Goal: Information Seeking & Learning: Learn about a topic

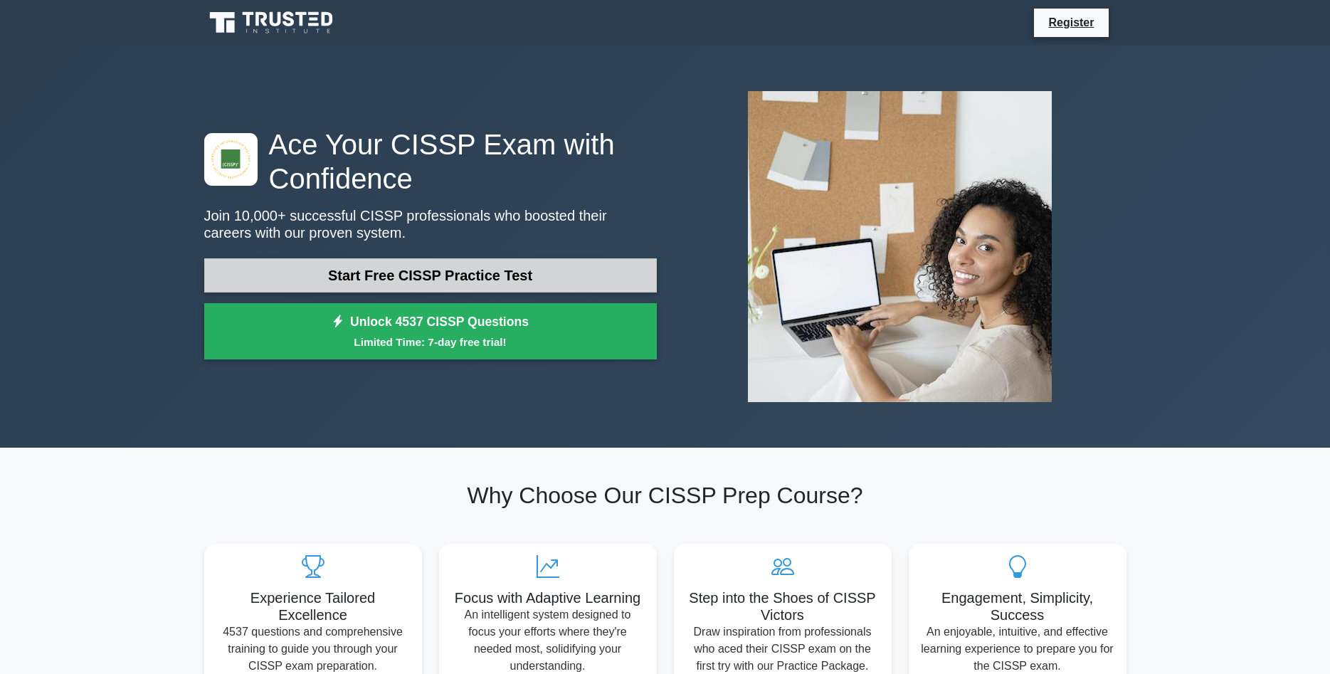
click at [448, 275] on link "Start Free CISSP Practice Test" at bounding box center [430, 275] width 453 height 34
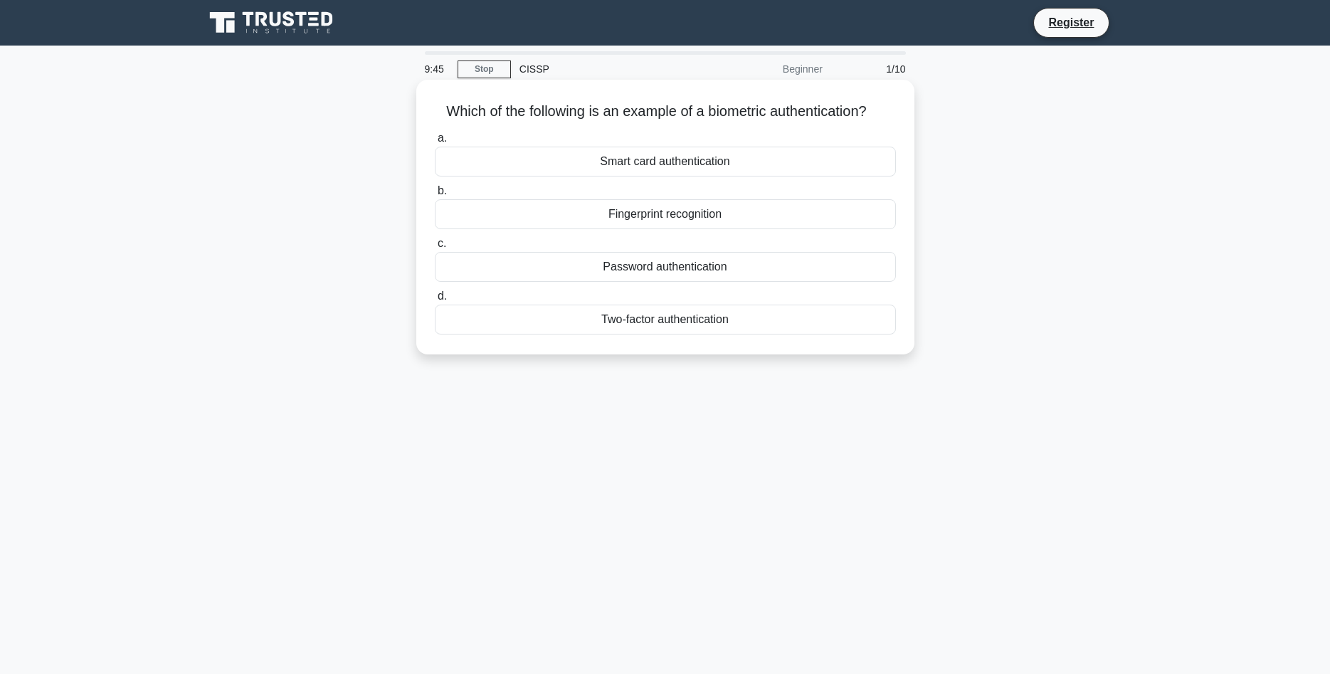
click at [643, 216] on div "Fingerprint recognition" at bounding box center [665, 214] width 461 height 30
click at [435, 196] on input "b. Fingerprint recognition" at bounding box center [435, 190] width 0 height 9
click at [660, 218] on div "Authentication" at bounding box center [665, 214] width 461 height 30
click at [435, 196] on input "b. Authentication" at bounding box center [435, 190] width 0 height 9
click at [650, 161] on div "Secure service" at bounding box center [665, 162] width 461 height 30
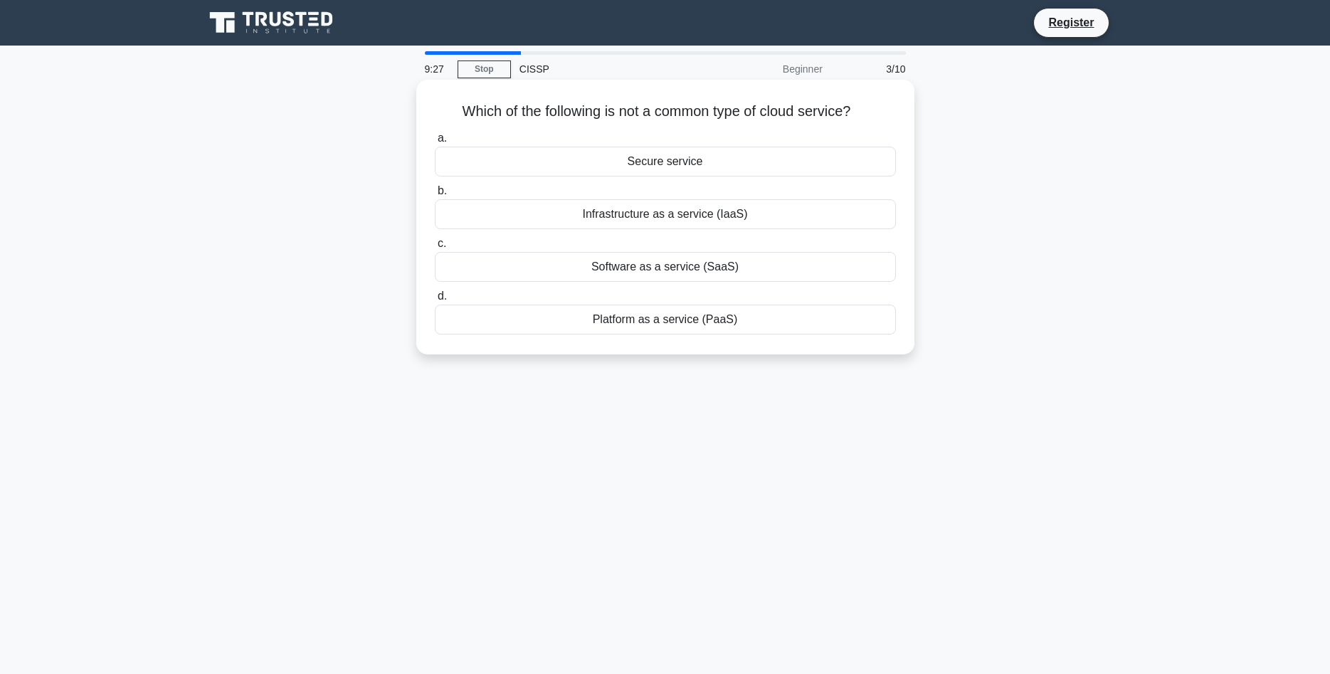
click at [435, 143] on input "a. Secure service" at bounding box center [435, 138] width 0 height 9
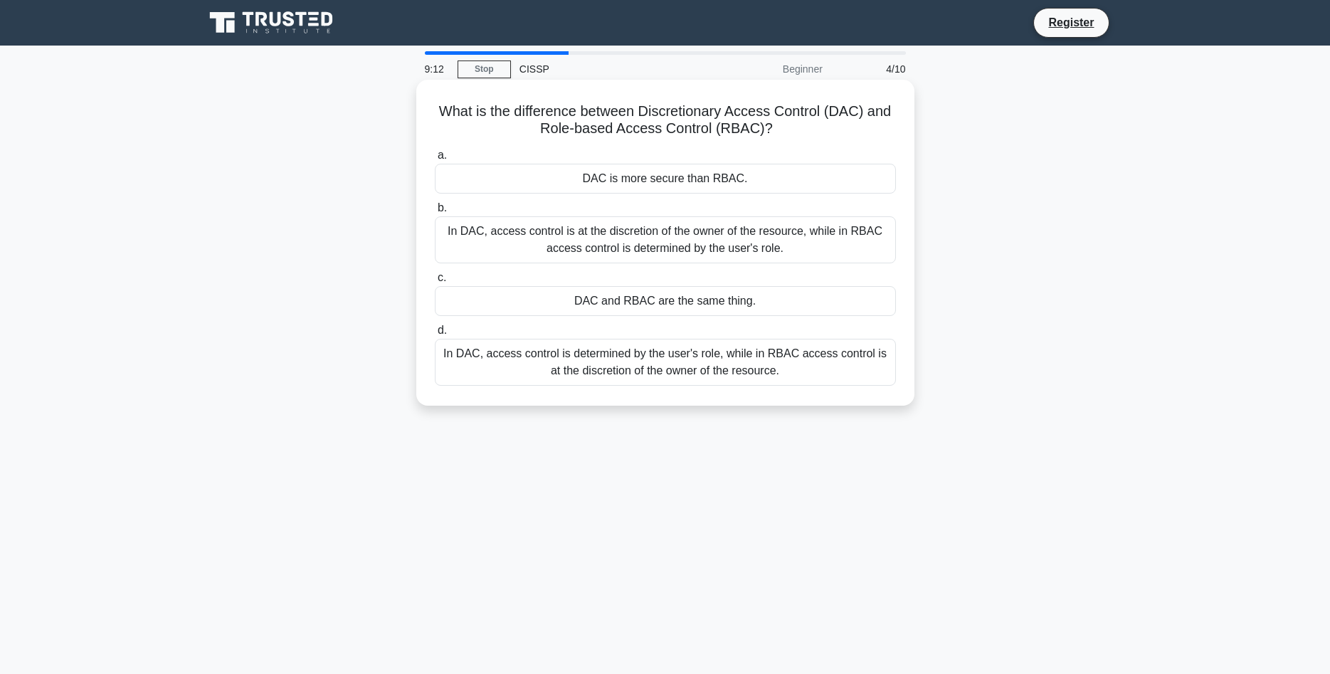
click at [691, 245] on div "In DAC, access control is at the discretion of the owner of the resource, while…" at bounding box center [665, 239] width 461 height 47
click at [435, 213] on input "b. In DAC, access control is at the discretion of the owner of the resource, wh…" at bounding box center [435, 208] width 0 height 9
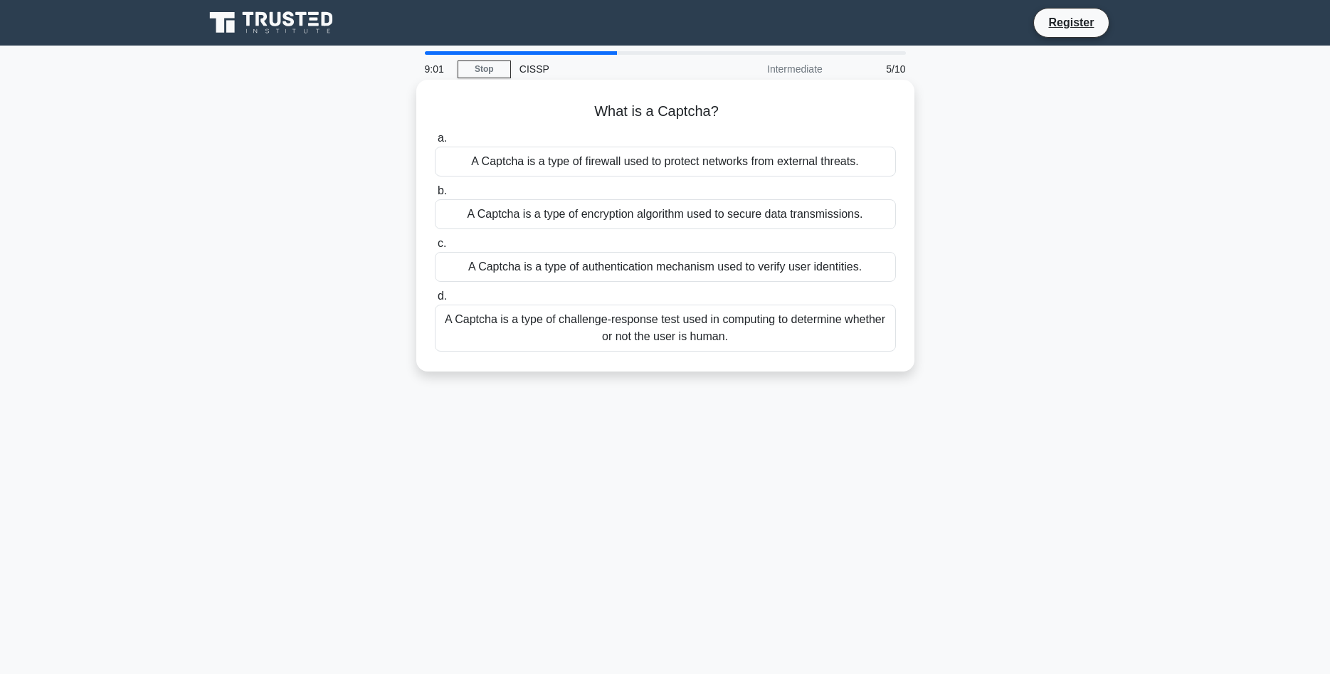
click at [742, 332] on div "A Captcha is a type of challenge-response test used in computing to determine w…" at bounding box center [665, 328] width 461 height 47
click at [435, 301] on input "d. A Captcha is a type of challenge-response test used in computing to determin…" at bounding box center [435, 296] width 0 height 9
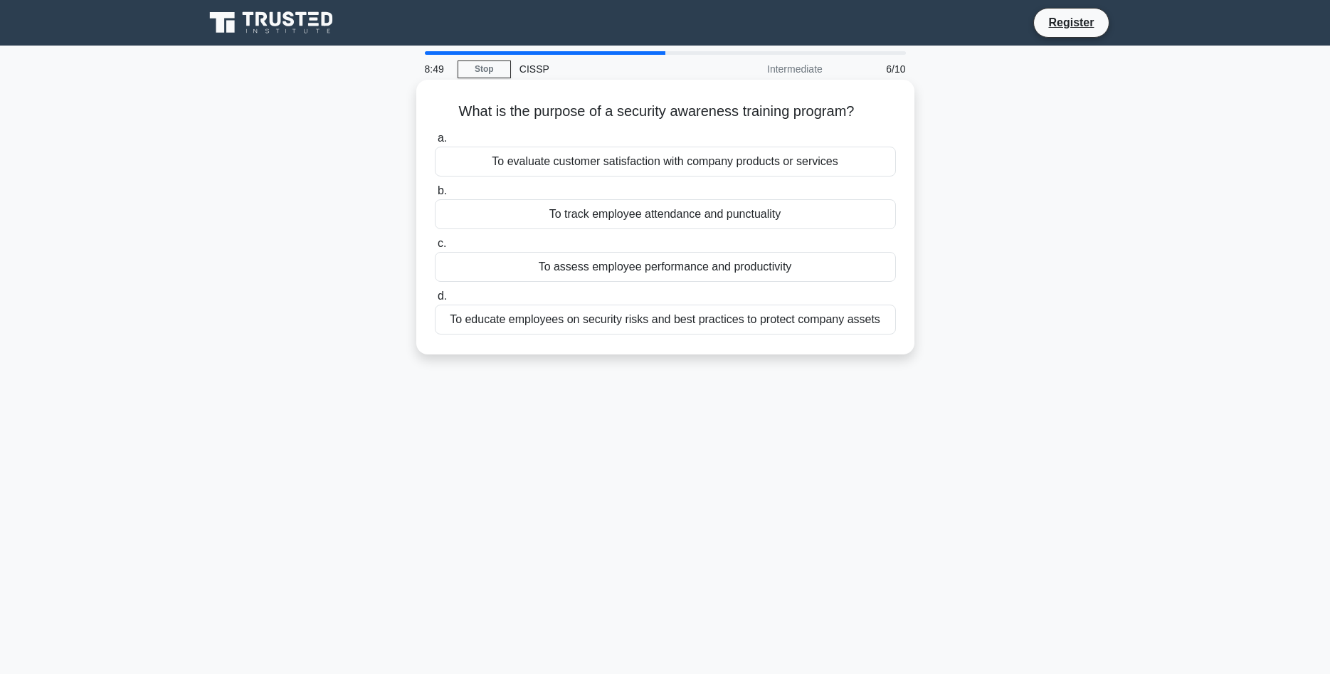
click at [667, 323] on div "To educate employees on security risks and best practices to protect company as…" at bounding box center [665, 320] width 461 height 30
click at [435, 301] on input "d. To educate employees on security risks and best practices to protect company…" at bounding box center [435, 296] width 0 height 9
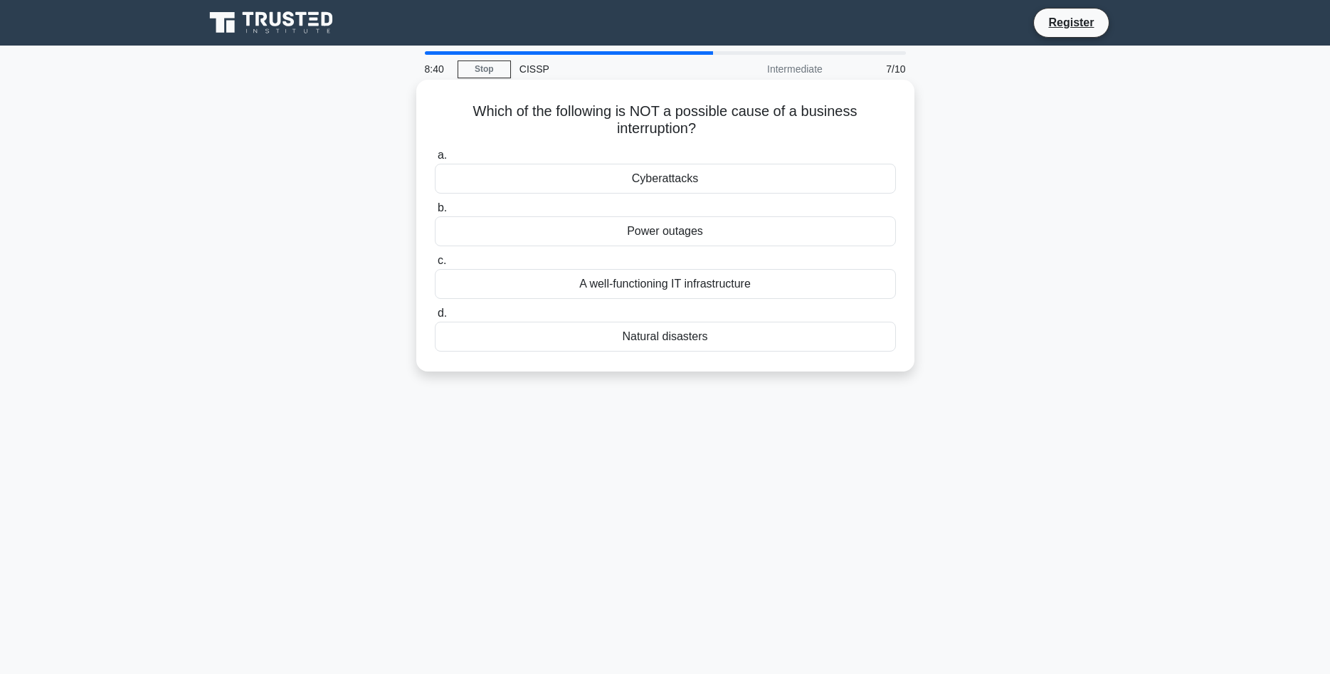
click at [707, 287] on div "A well-functioning IT infrastructure" at bounding box center [665, 284] width 461 height 30
click at [435, 265] on input "c. A well-functioning IT infrastructure" at bounding box center [435, 260] width 0 height 9
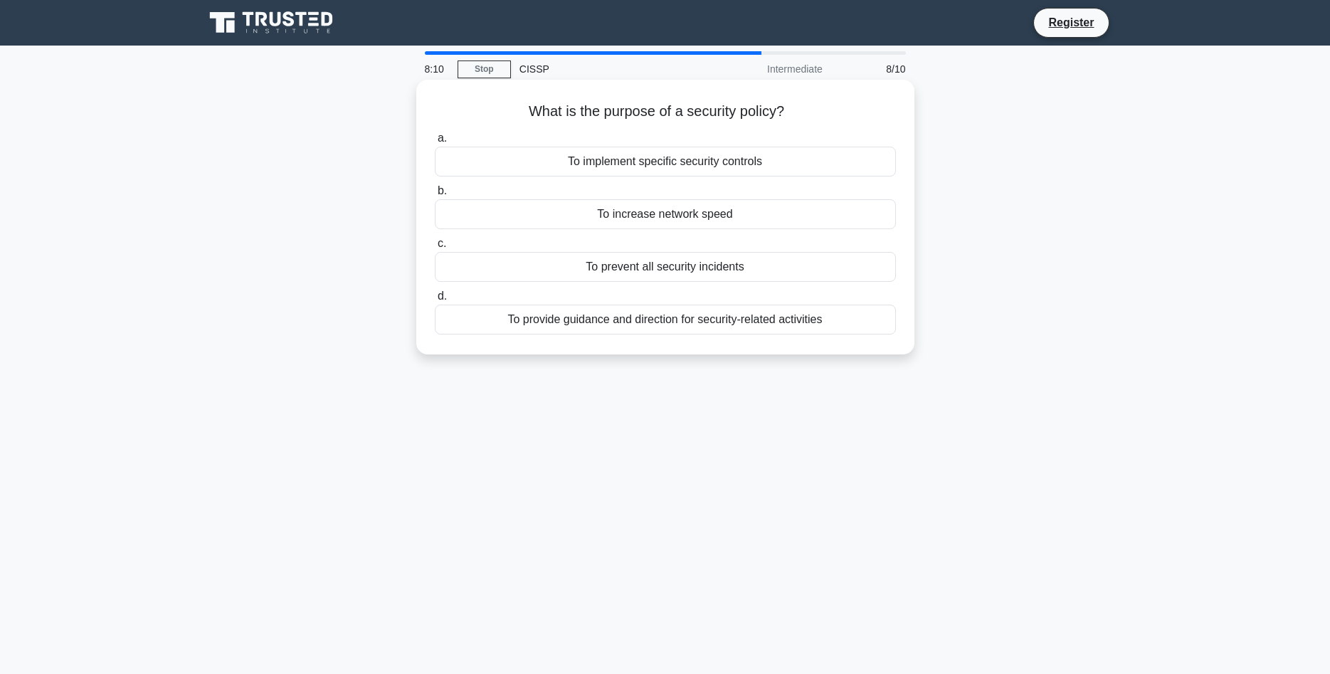
click at [670, 322] on div "To provide guidance and direction for security-related activities" at bounding box center [665, 320] width 461 height 30
click at [435, 301] on input "d. To provide guidance and direction for security-related activities" at bounding box center [435, 296] width 0 height 9
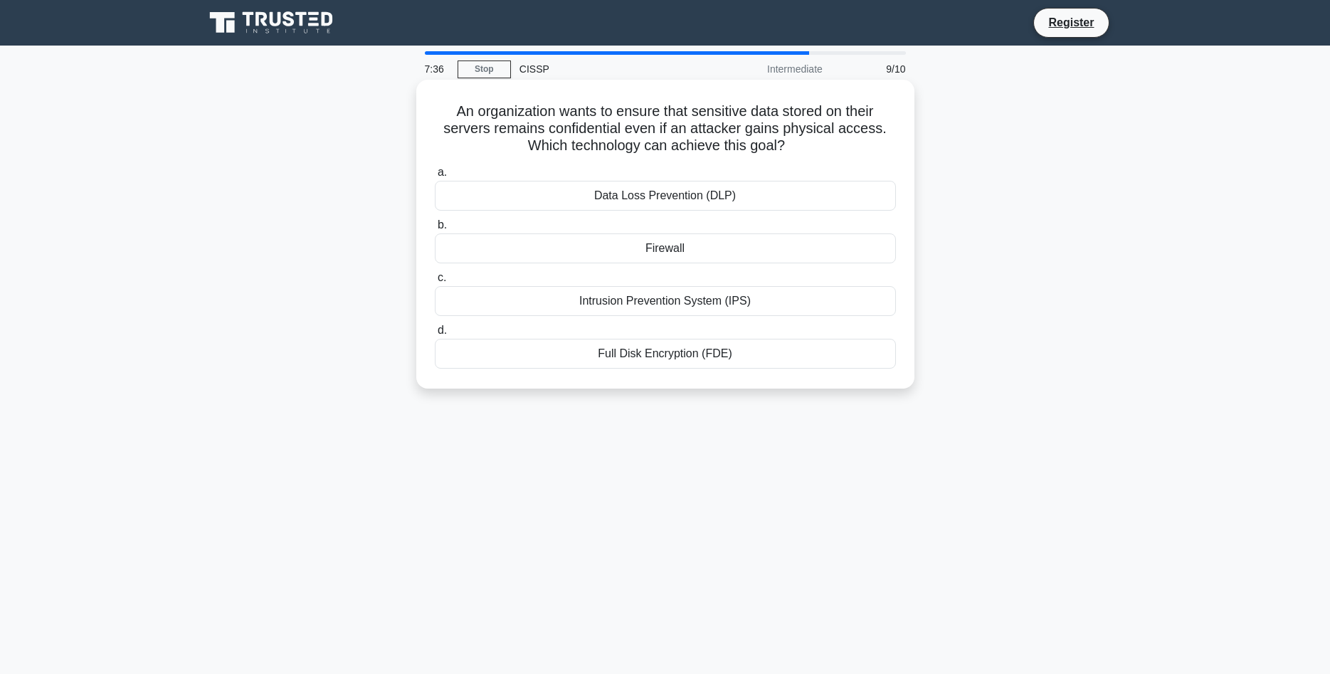
click at [642, 200] on div "Data Loss Prevention (DLP)" at bounding box center [665, 196] width 461 height 30
click at [435, 177] on input "a. Data Loss Prevention (DLP)" at bounding box center [435, 172] width 0 height 9
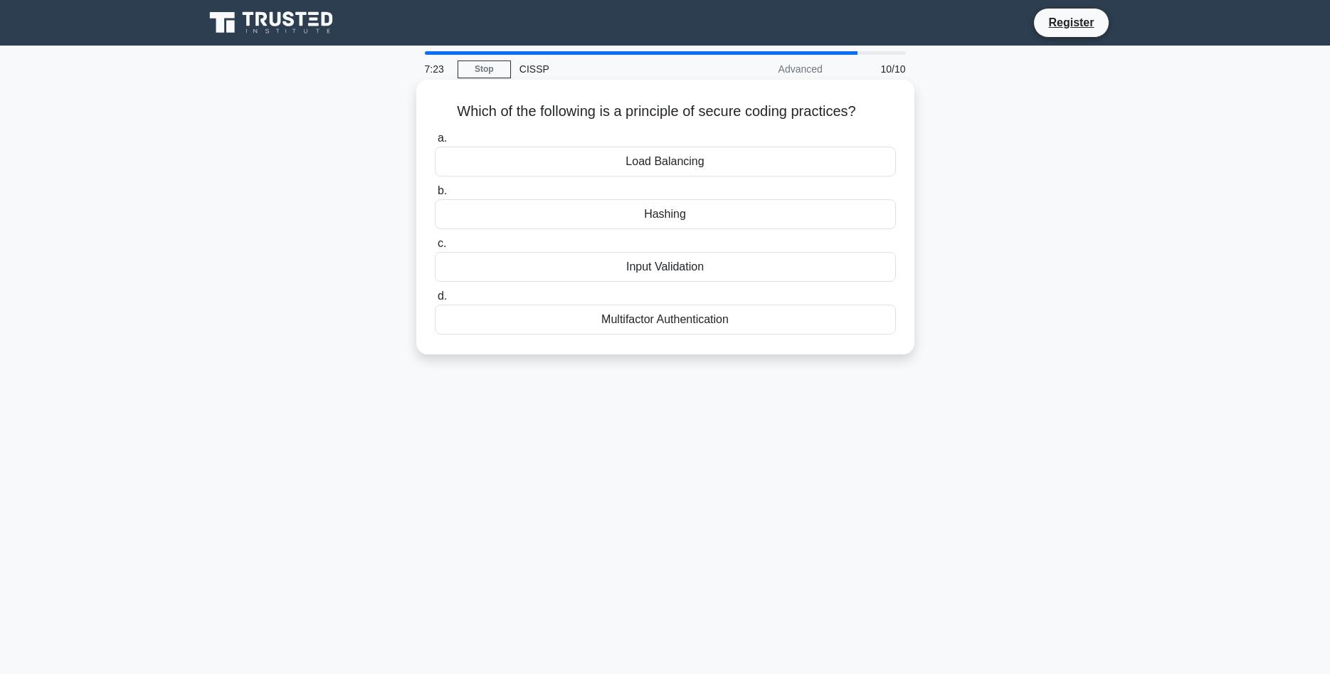
click at [686, 270] on div "Input Validation" at bounding box center [665, 267] width 461 height 30
click at [435, 248] on input "c. Input Validation" at bounding box center [435, 243] width 0 height 9
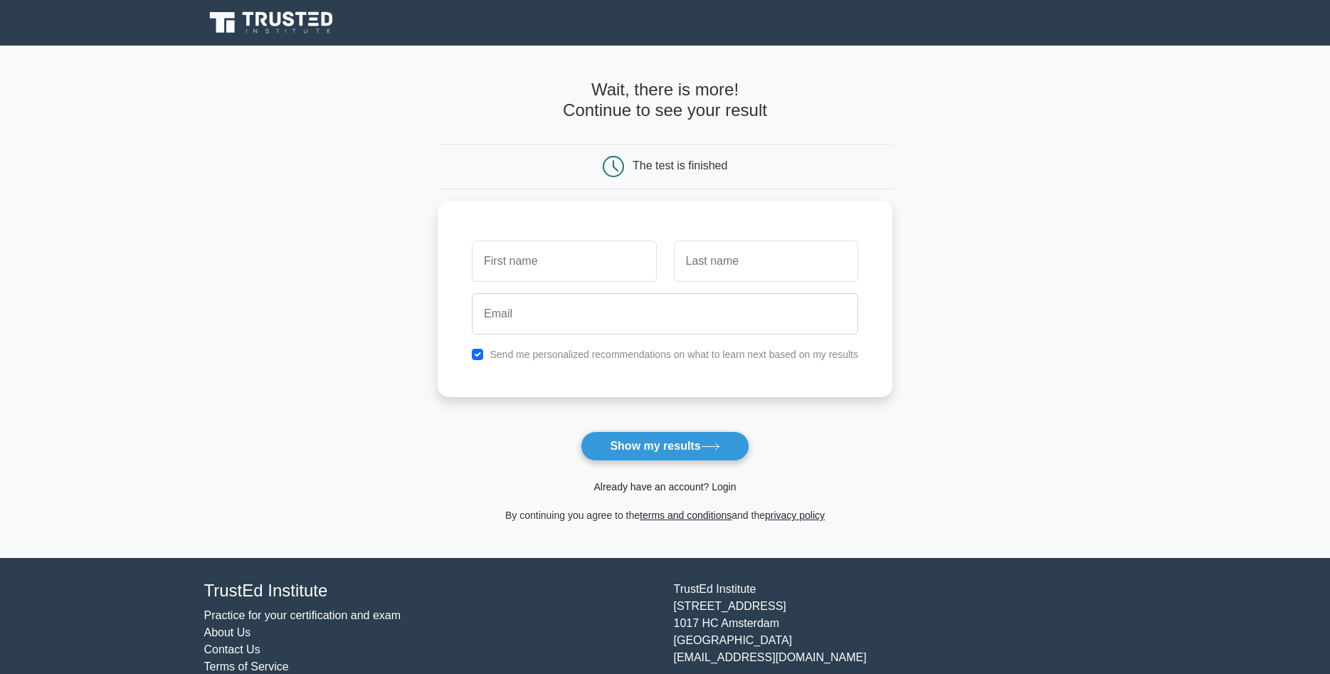
click at [723, 488] on link "Already have an account? Login" at bounding box center [665, 486] width 142 height 11
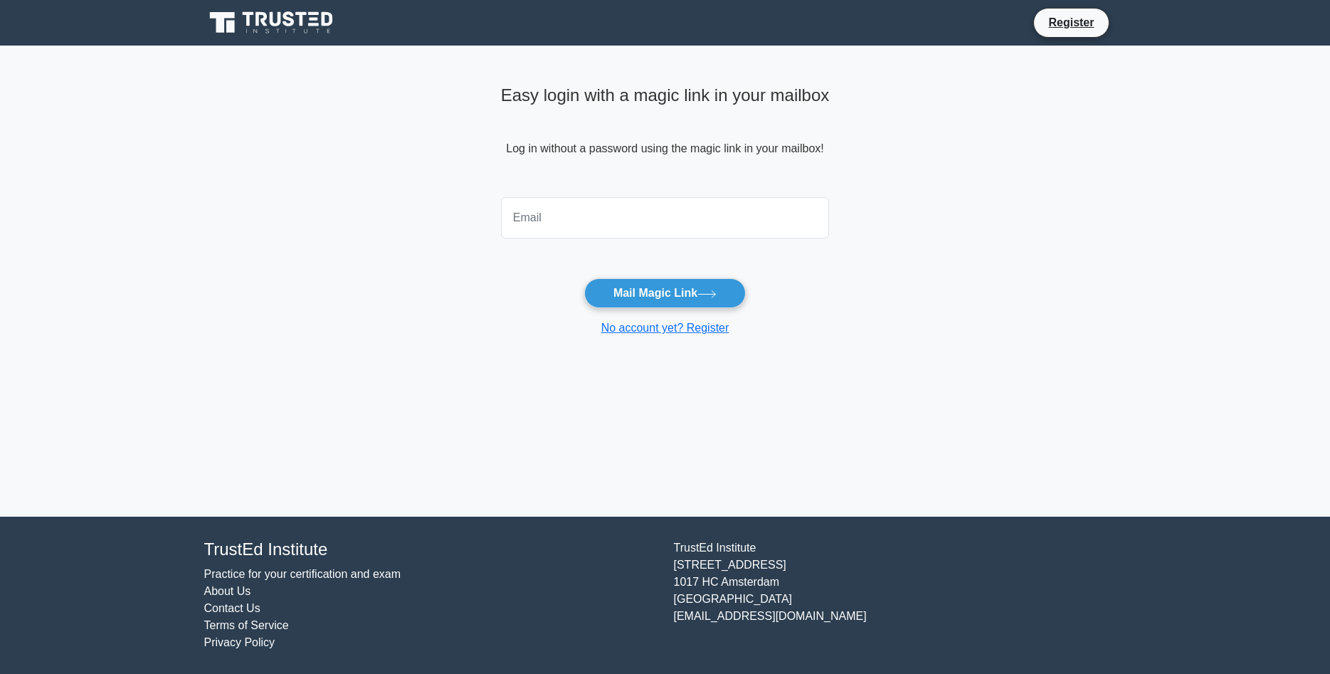
click at [602, 215] on input "email" at bounding box center [665, 217] width 329 height 41
type input "[EMAIL_ADDRESS][DOMAIN_NAME]"
click at [654, 297] on button "Mail Magic Link" at bounding box center [665, 293] width 162 height 30
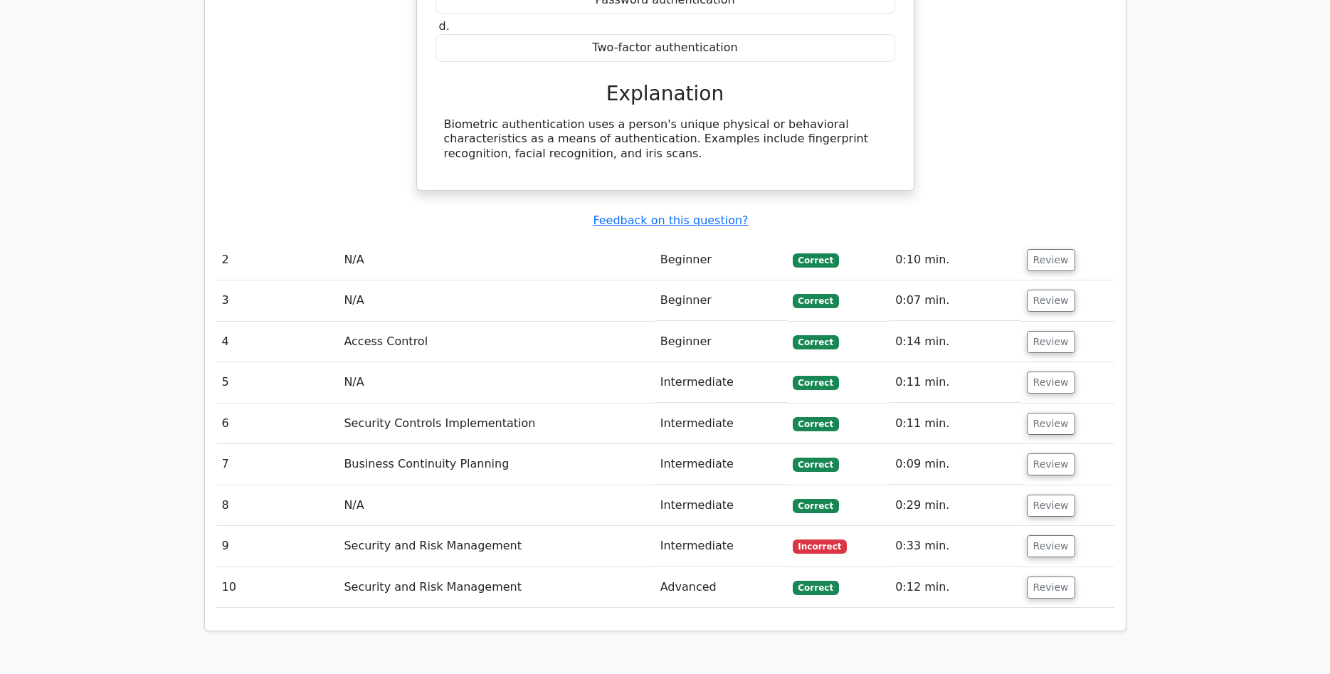
scroll to position [1597, 0]
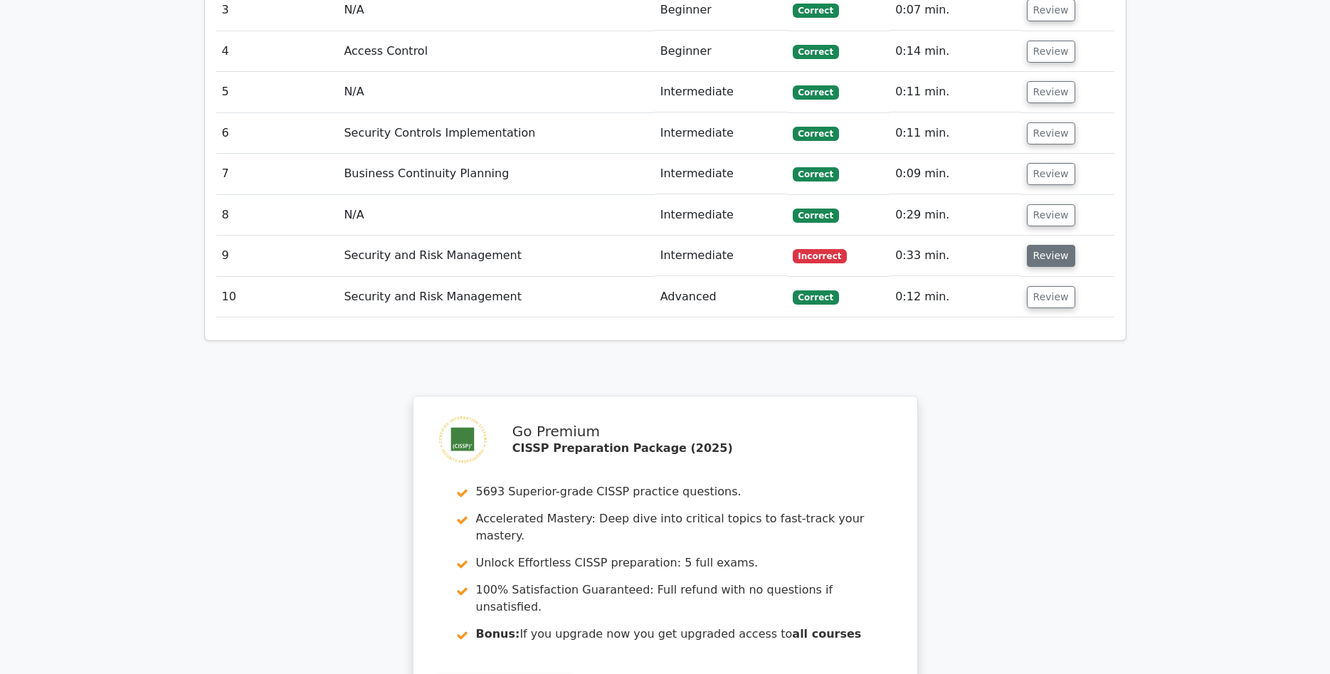
click at [1044, 245] on button "Review" at bounding box center [1051, 256] width 48 height 22
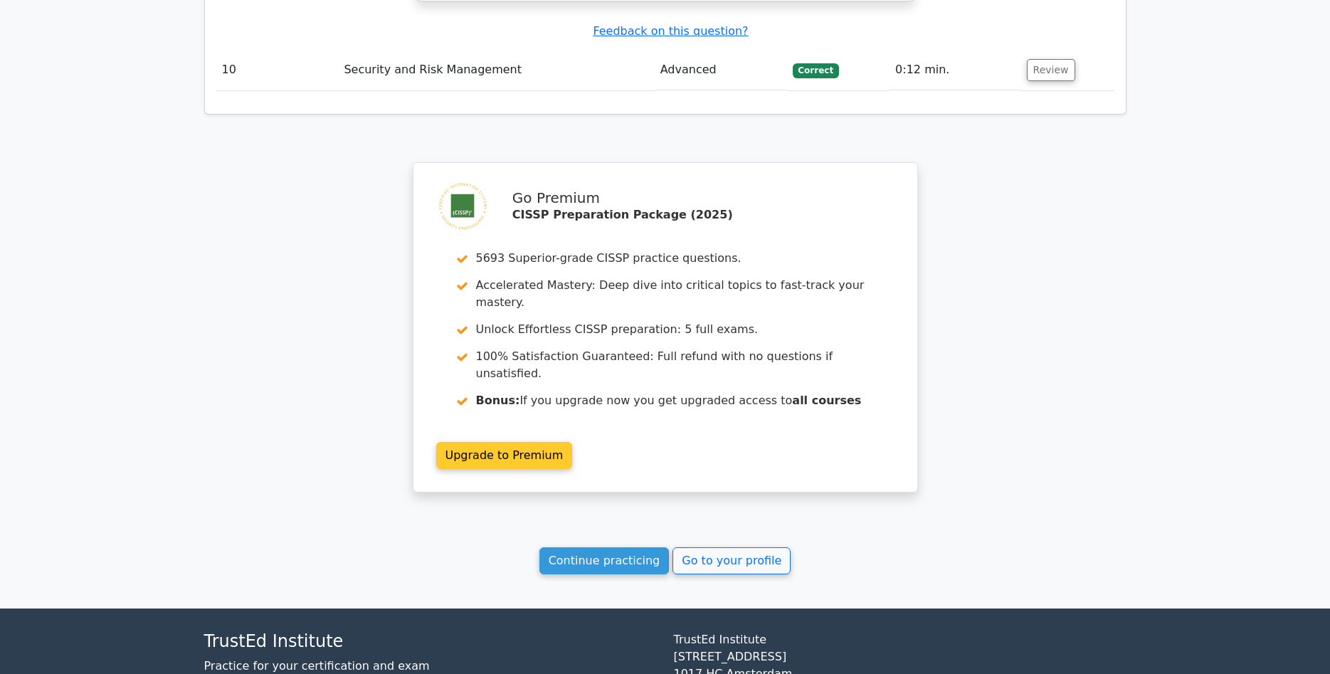
scroll to position [2432, 0]
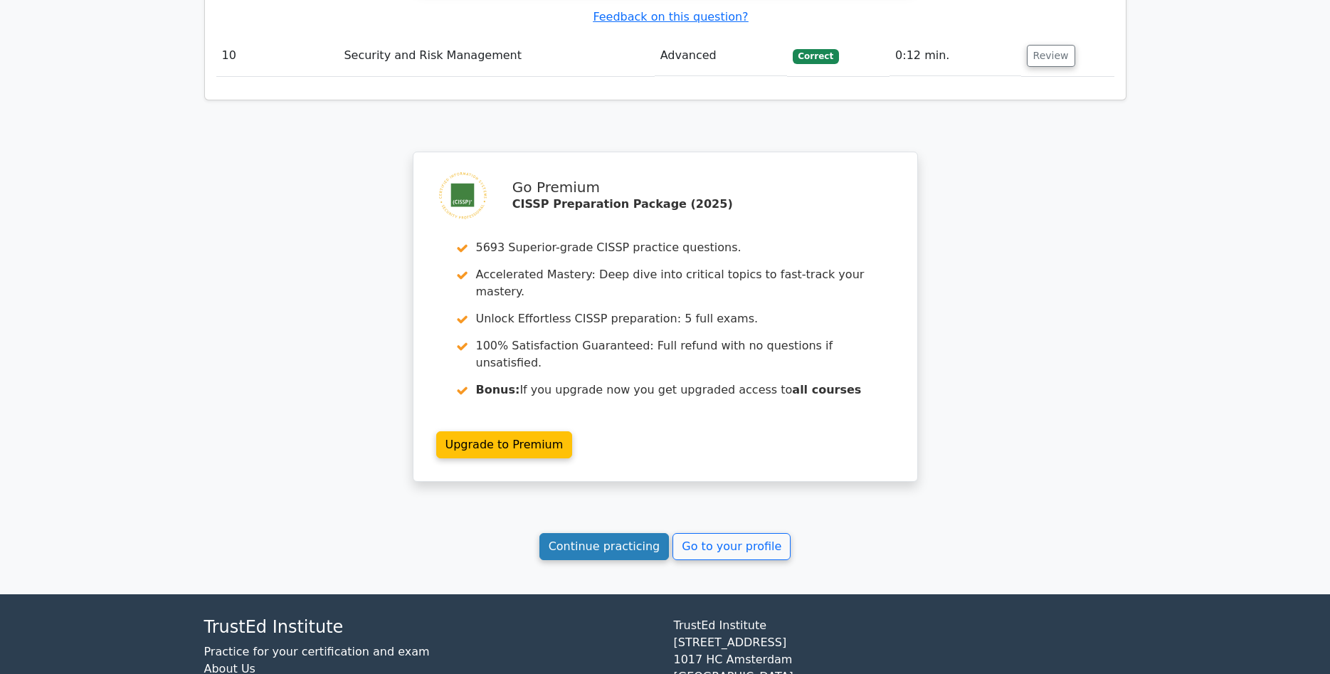
click at [609, 533] on link "Continue practicing" at bounding box center [604, 546] width 130 height 27
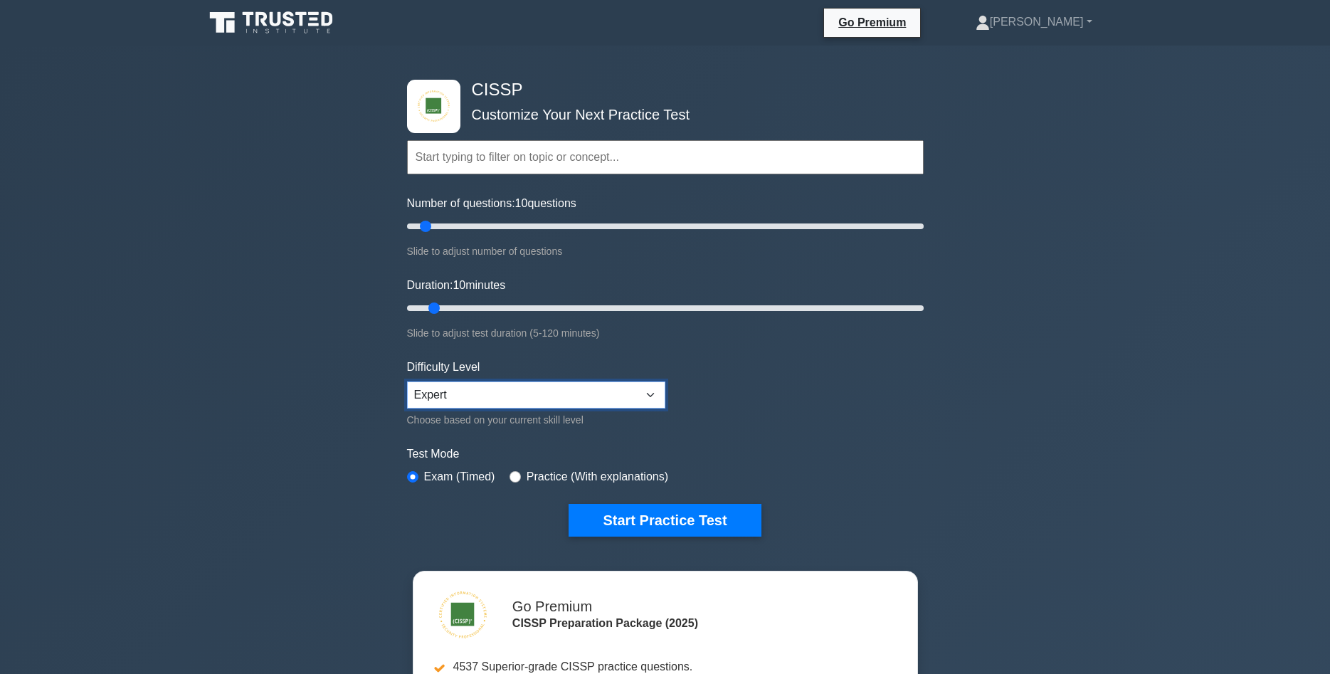
click at [407, 381] on select "Beginner Intermediate Expert" at bounding box center [536, 394] width 258 height 27
click option "Expert" at bounding box center [0, 0] width 0 height 0
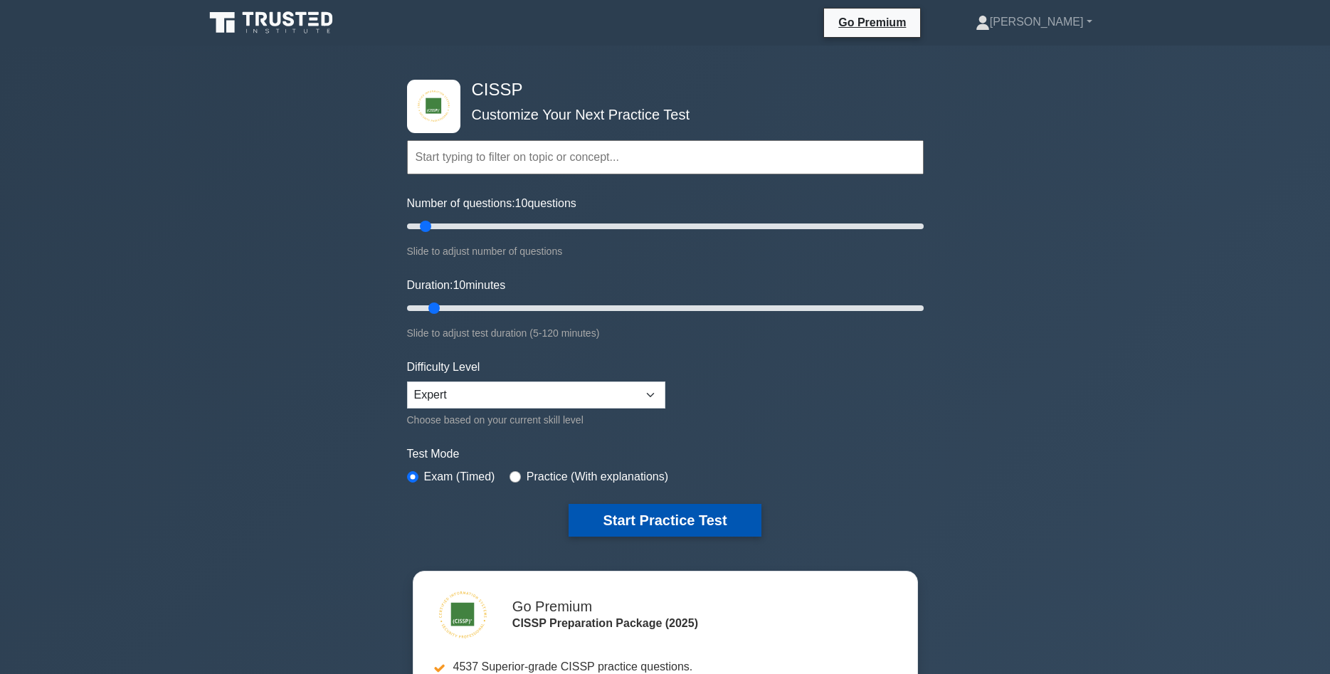
click at [657, 519] on button "Start Practice Test" at bounding box center [665, 520] width 192 height 33
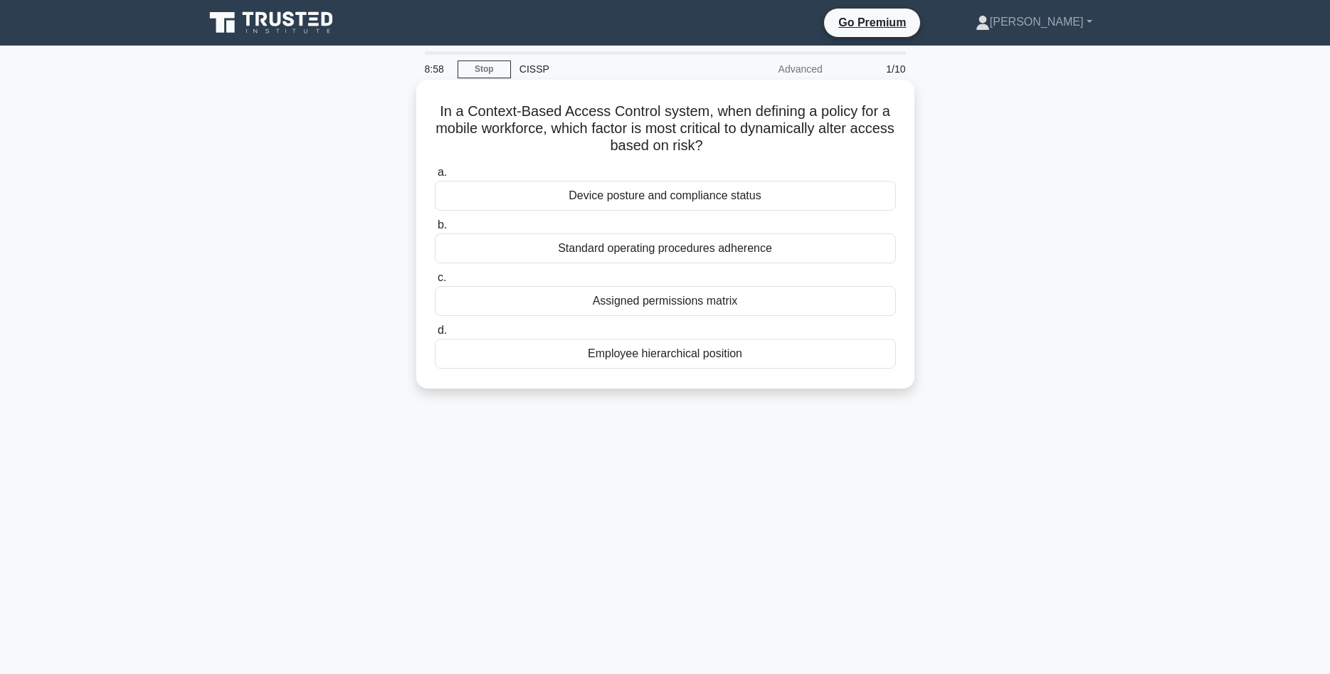
click at [657, 200] on div "Device posture and compliance status" at bounding box center [665, 196] width 461 height 30
click at [435, 177] on input "a. Device posture and compliance status" at bounding box center [435, 172] width 0 height 9
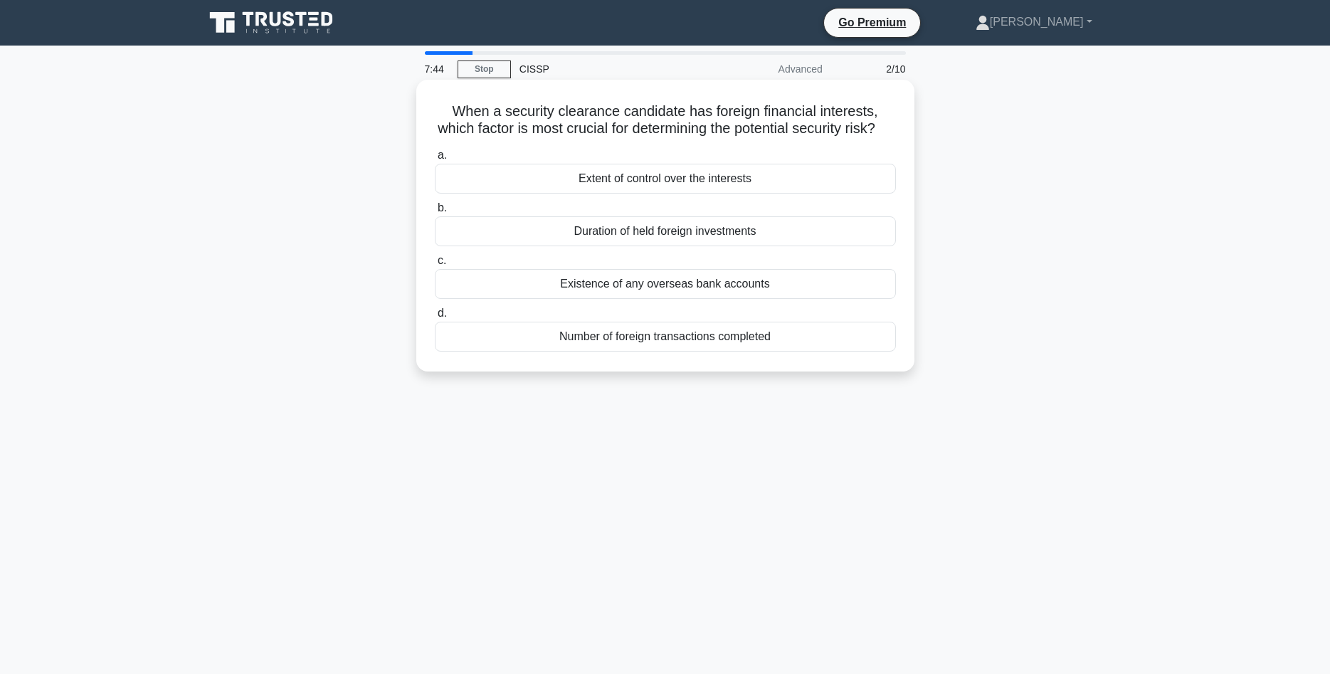
click at [701, 341] on div "Number of foreign transactions completed" at bounding box center [665, 337] width 461 height 30
click at [435, 318] on input "d. Number of foreign transactions completed" at bounding box center [435, 313] width 0 height 9
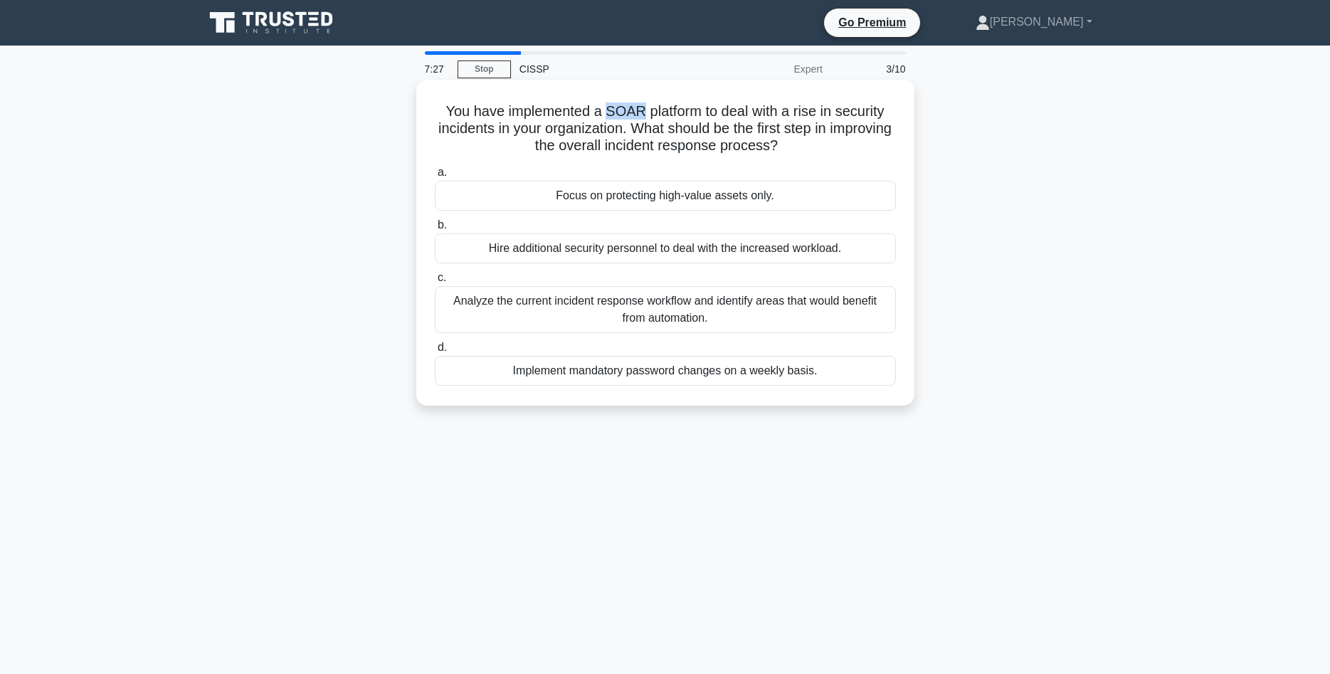
drag, startPoint x: 643, startPoint y: 110, endPoint x: 606, endPoint y: 110, distance: 36.3
click at [606, 110] on h5 "You have implemented a SOAR platform to deal with a rise in security incidents …" at bounding box center [665, 128] width 464 height 53
copy h5 "SOAR"
click at [664, 310] on div "Analyze the current incident response workflow and identify areas that would be…" at bounding box center [665, 309] width 461 height 47
click at [435, 283] on input "c. Analyze the current incident response workflow and identify areas that would…" at bounding box center [435, 277] width 0 height 9
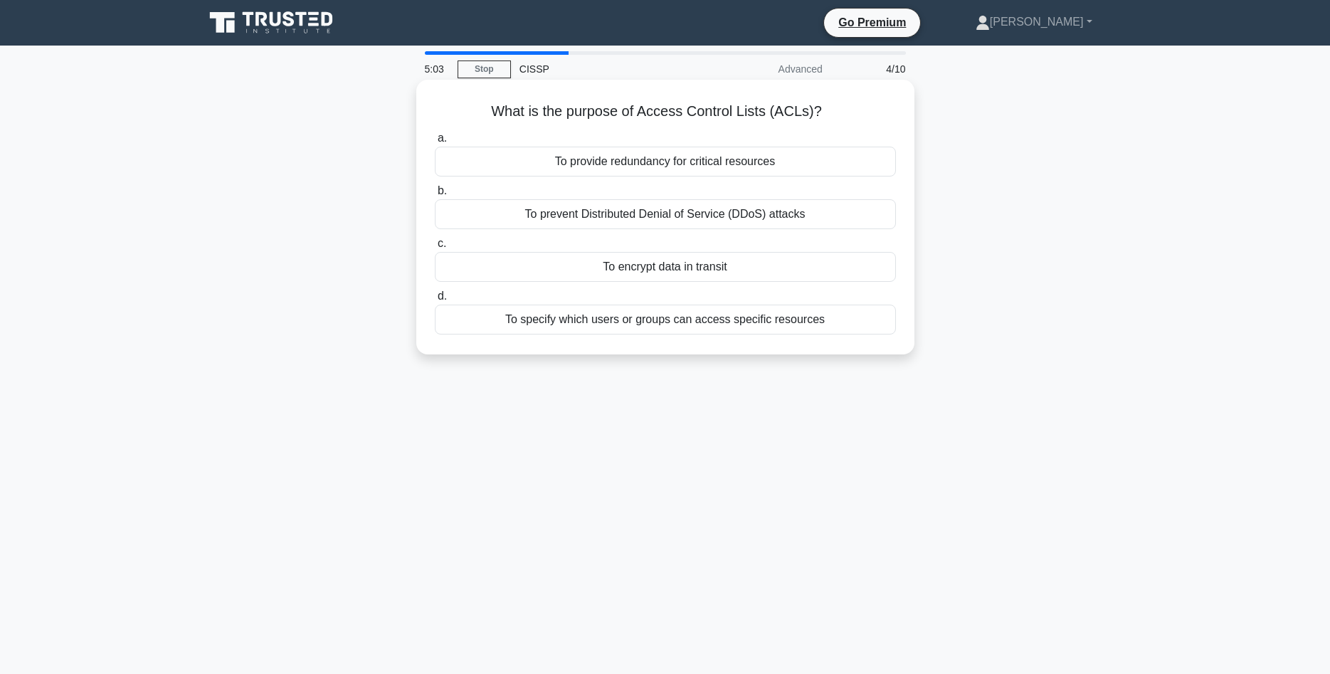
click at [675, 322] on div "To specify which users or groups can access specific resources" at bounding box center [665, 320] width 461 height 30
click at [435, 301] on input "d. To specify which users or groups can access specific resources" at bounding box center [435, 296] width 0 height 9
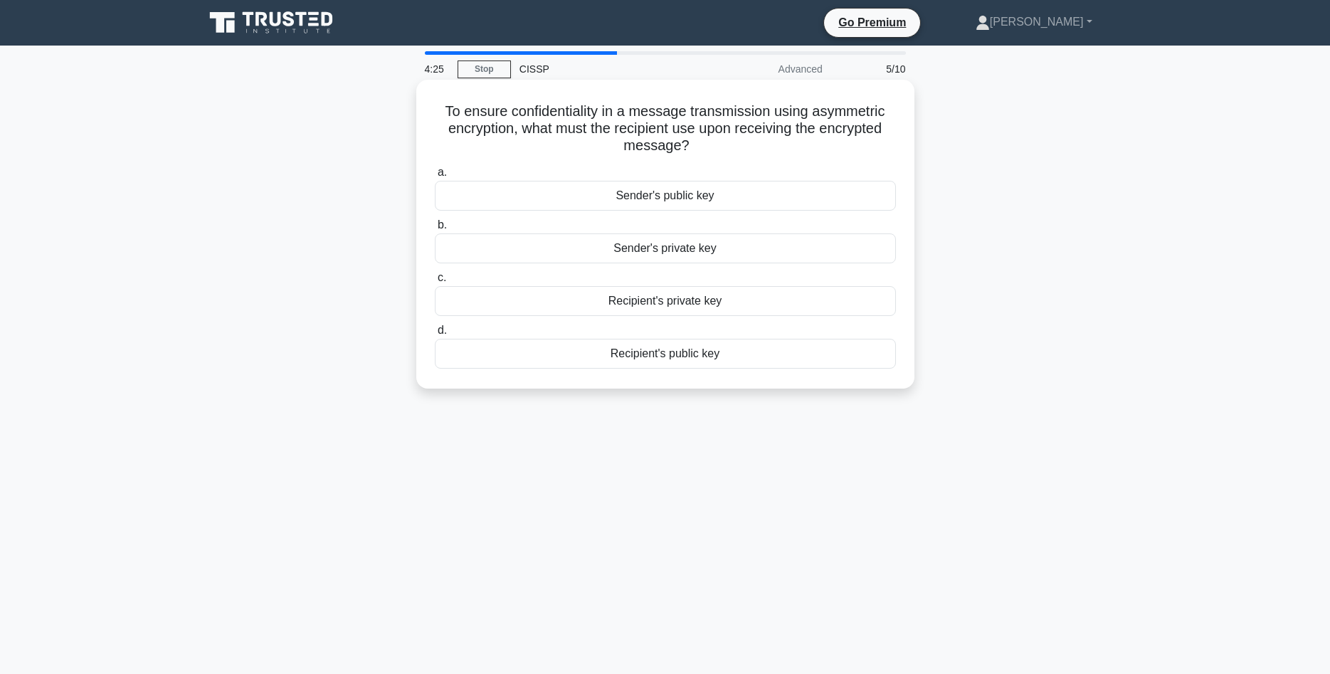
click at [673, 303] on div "Recipient's private key" at bounding box center [665, 301] width 461 height 30
click at [435, 283] on input "c. Recipient's private key" at bounding box center [435, 277] width 0 height 9
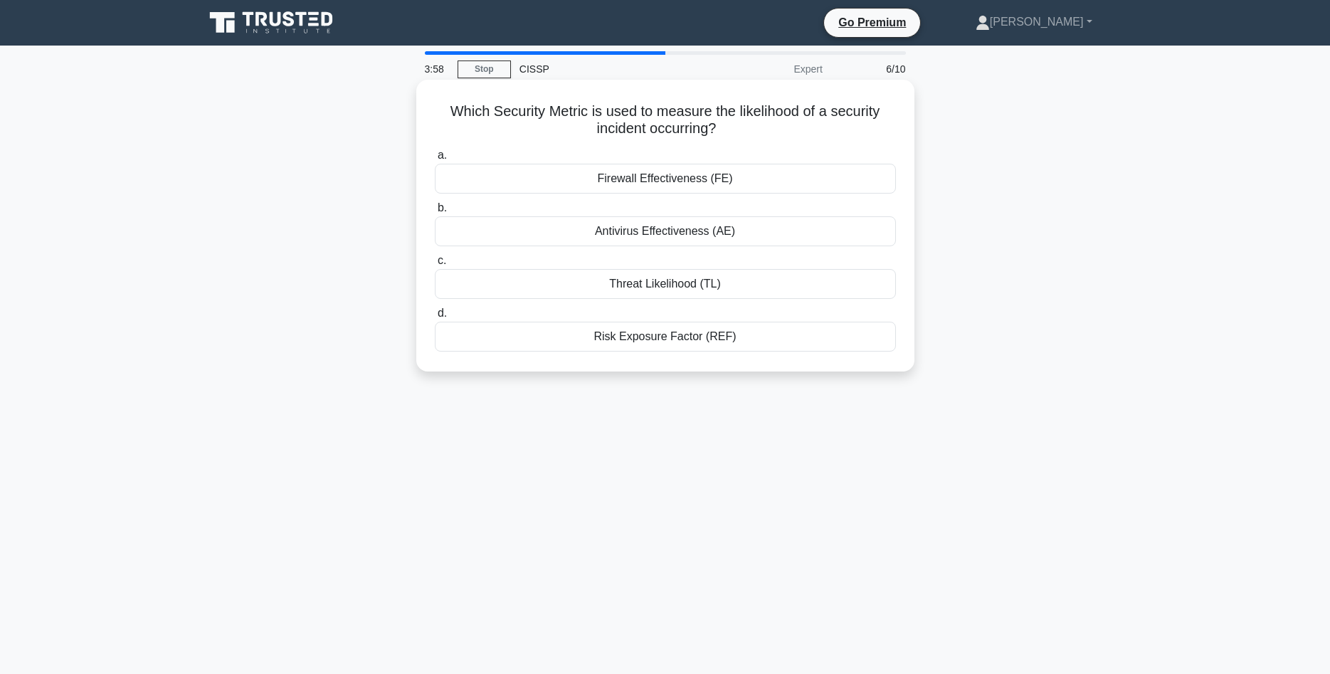
click at [670, 335] on div "Risk Exposure Factor (REF)" at bounding box center [665, 337] width 461 height 30
click at [435, 318] on input "d. Risk Exposure Factor (REF)" at bounding box center [435, 313] width 0 height 9
click at [651, 285] on div "Identifying potential areas for improvement" at bounding box center [665, 284] width 461 height 30
click at [435, 265] on input "c. Identifying potential areas for improvement" at bounding box center [435, 260] width 0 height 9
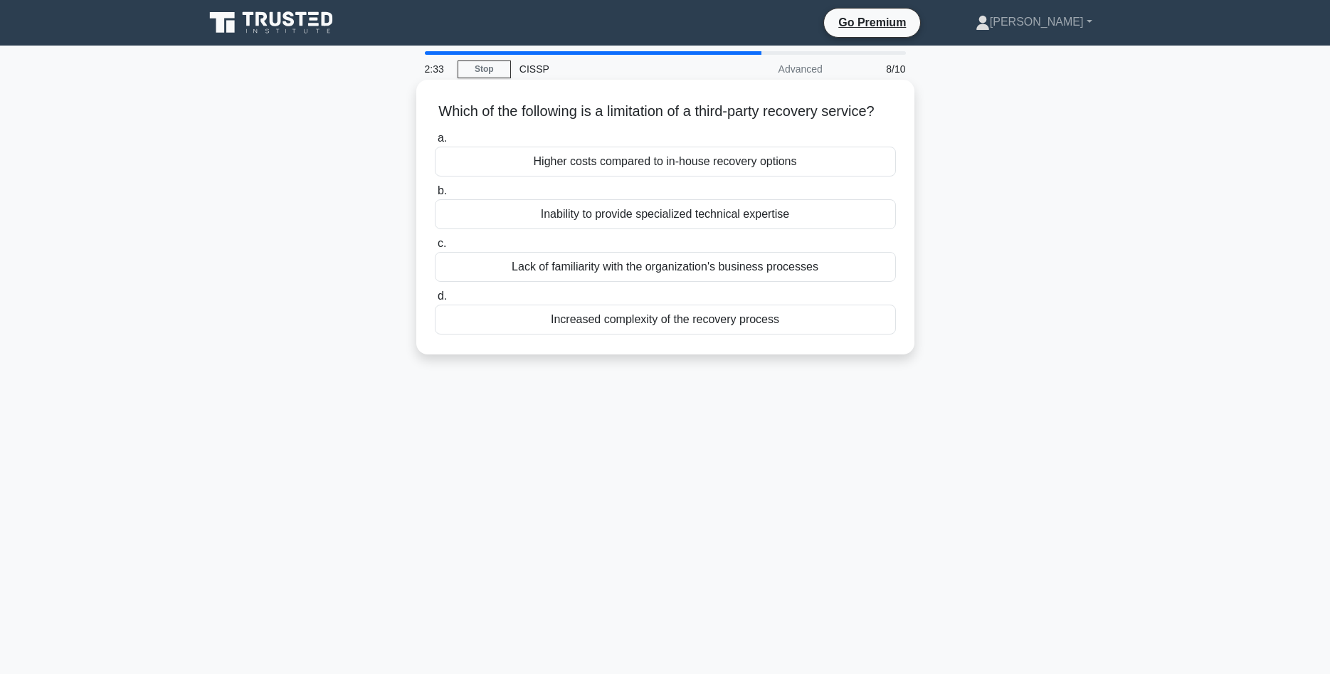
click at [687, 323] on div "Increased complexity of the recovery process" at bounding box center [665, 320] width 461 height 30
click at [435, 301] on input "d. Increased complexity of the recovery process" at bounding box center [435, 296] width 0 height 9
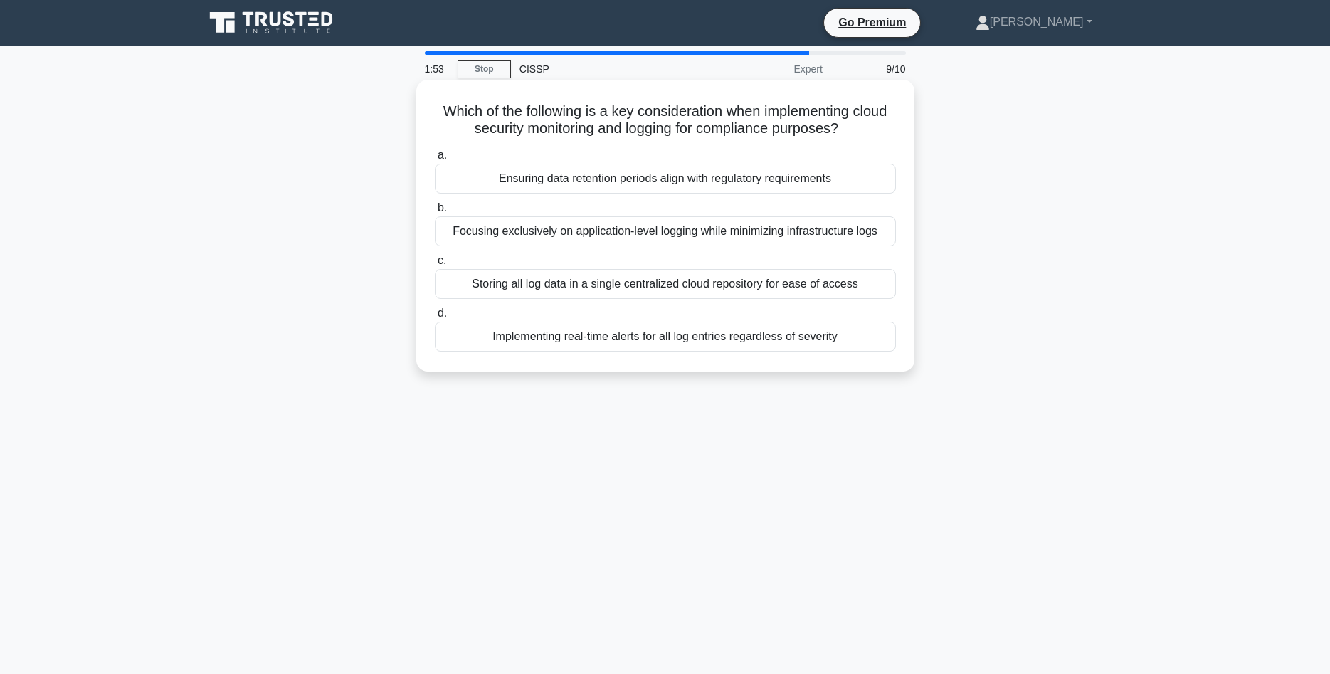
click at [626, 339] on div "Implementing real-time alerts for all log entries regardless of severity" at bounding box center [665, 337] width 461 height 30
click at [435, 318] on input "d. Implementing real-time alerts for all log entries regardless of severity" at bounding box center [435, 313] width 0 height 9
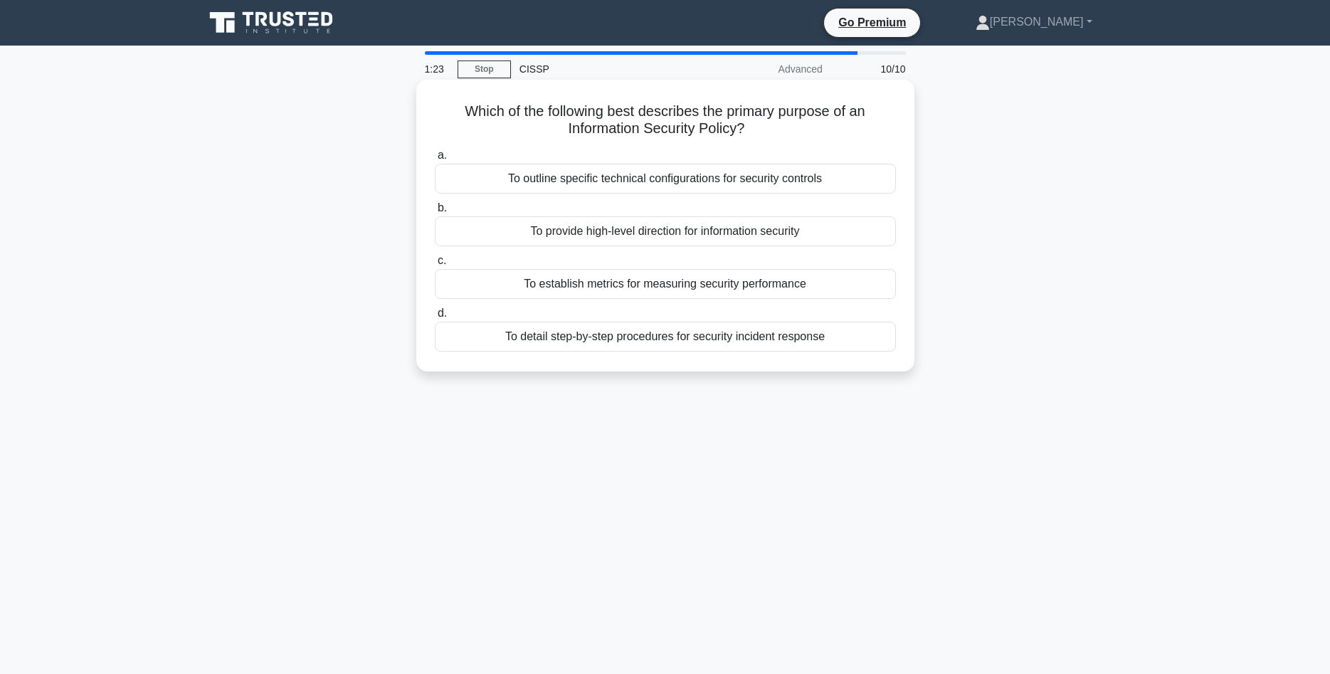
click at [569, 236] on div "To provide high-level direction for information security" at bounding box center [665, 231] width 461 height 30
click at [435, 213] on input "b. To provide high-level direction for information security" at bounding box center [435, 208] width 0 height 9
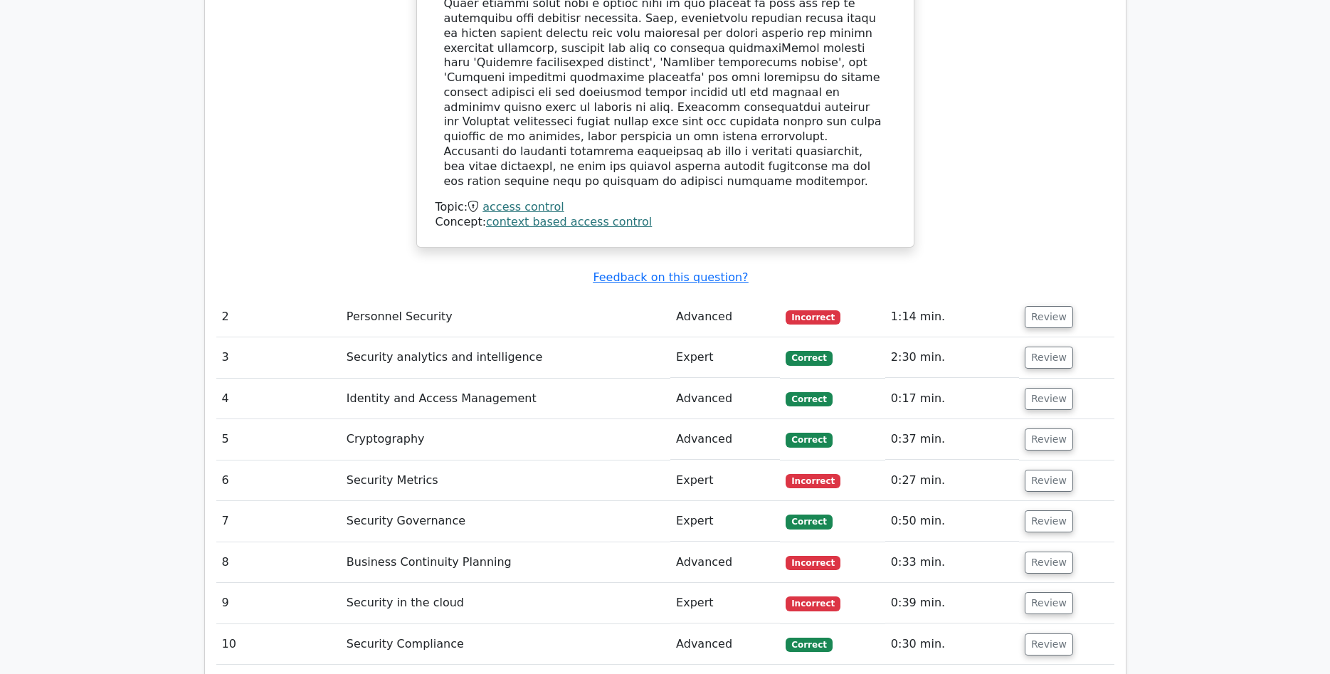
scroll to position [1815, 0]
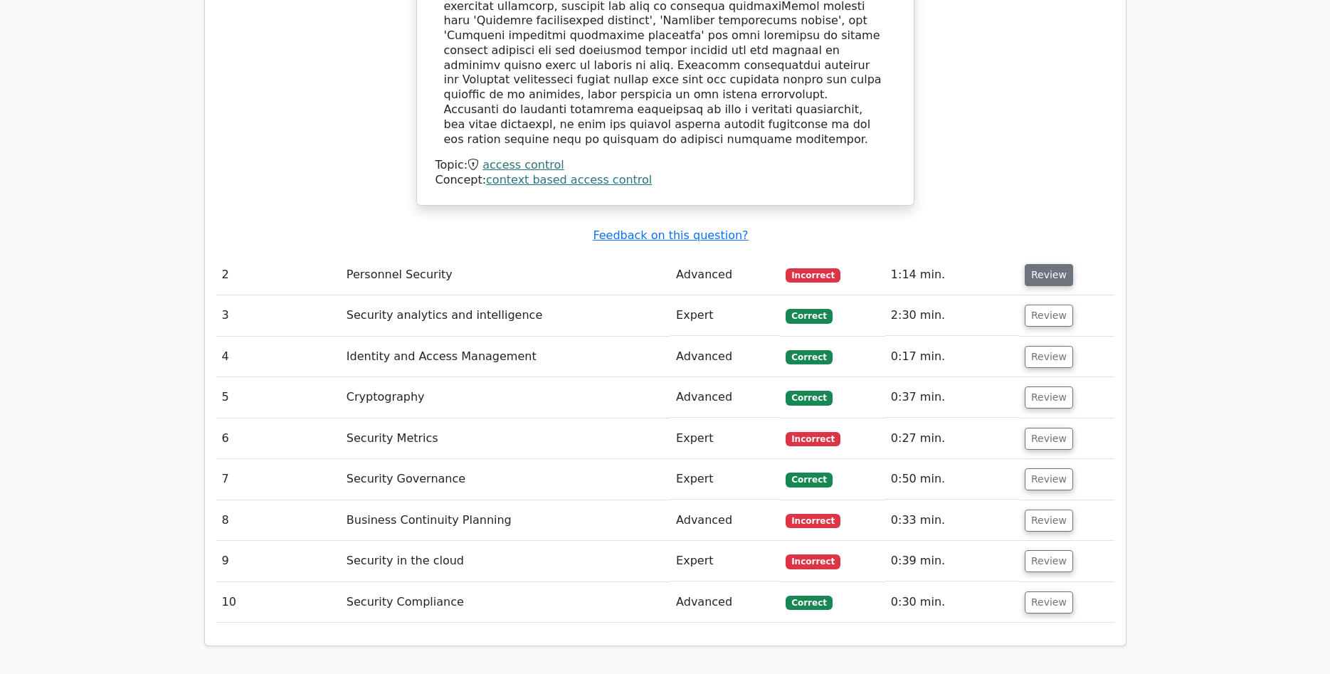
click at [1040, 264] on button "Review" at bounding box center [1049, 275] width 48 height 22
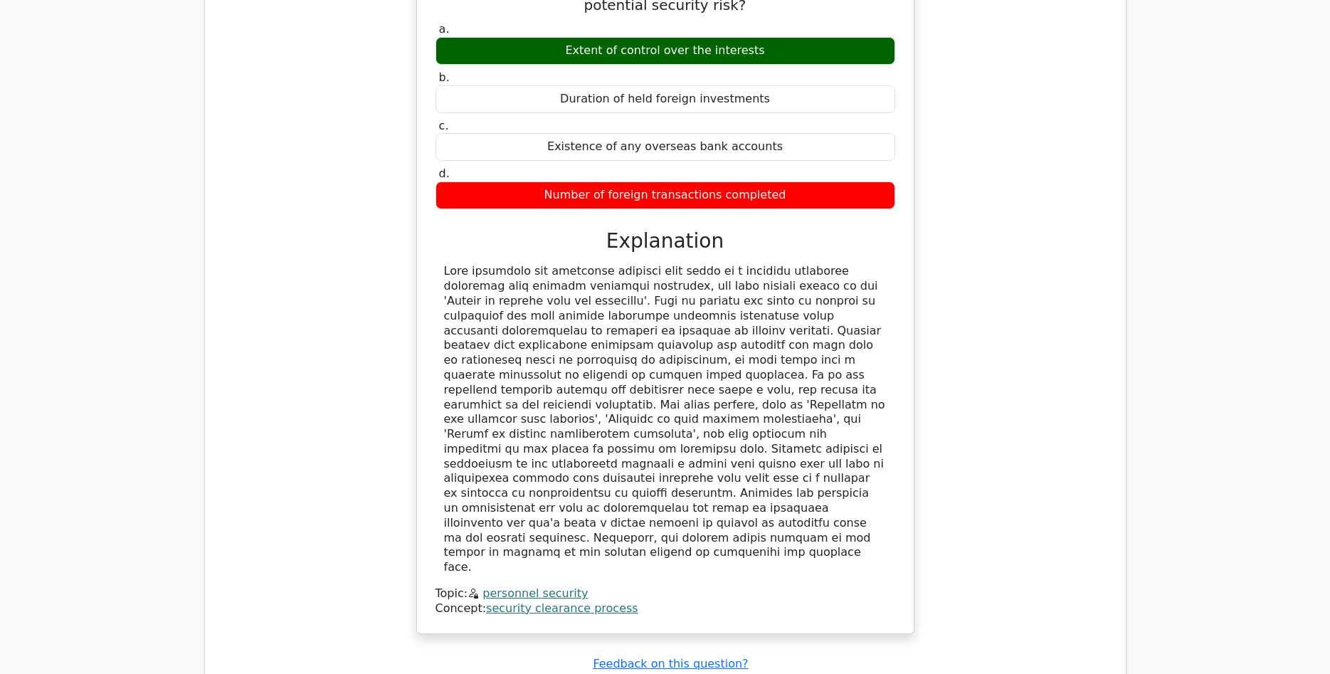
scroll to position [2395, 0]
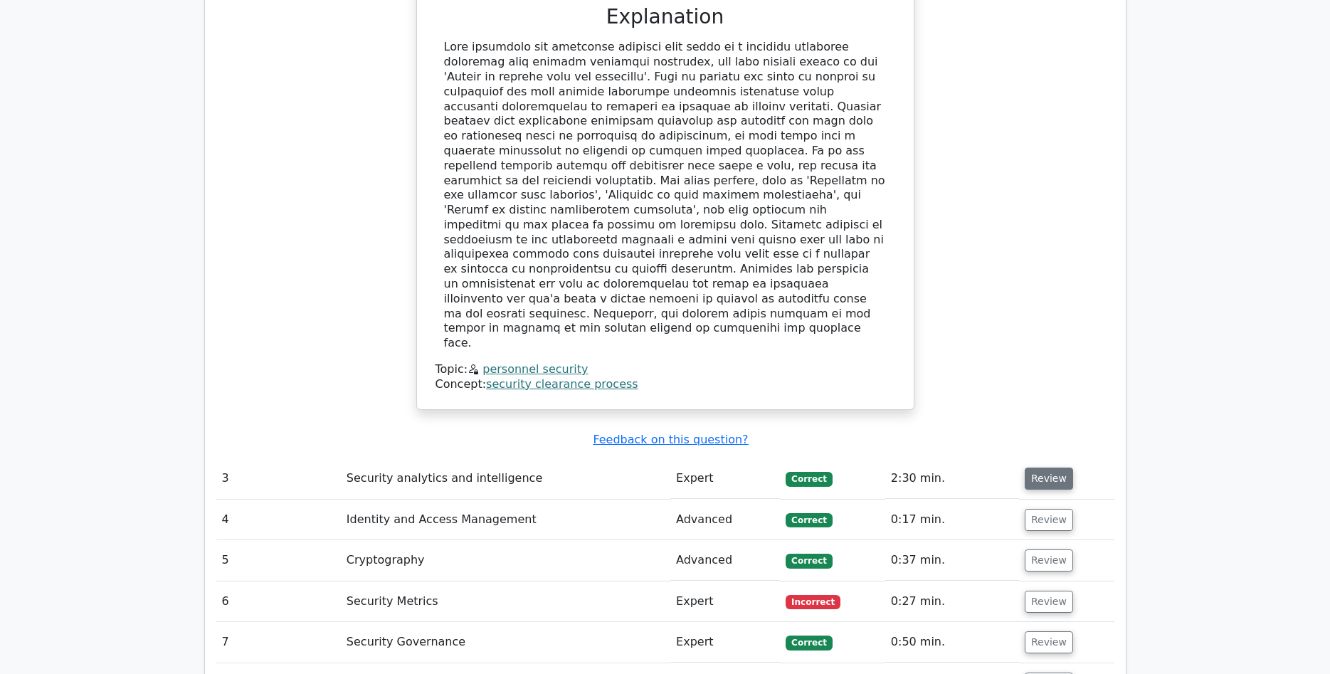
click at [1053, 468] on button "Review" at bounding box center [1049, 479] width 48 height 22
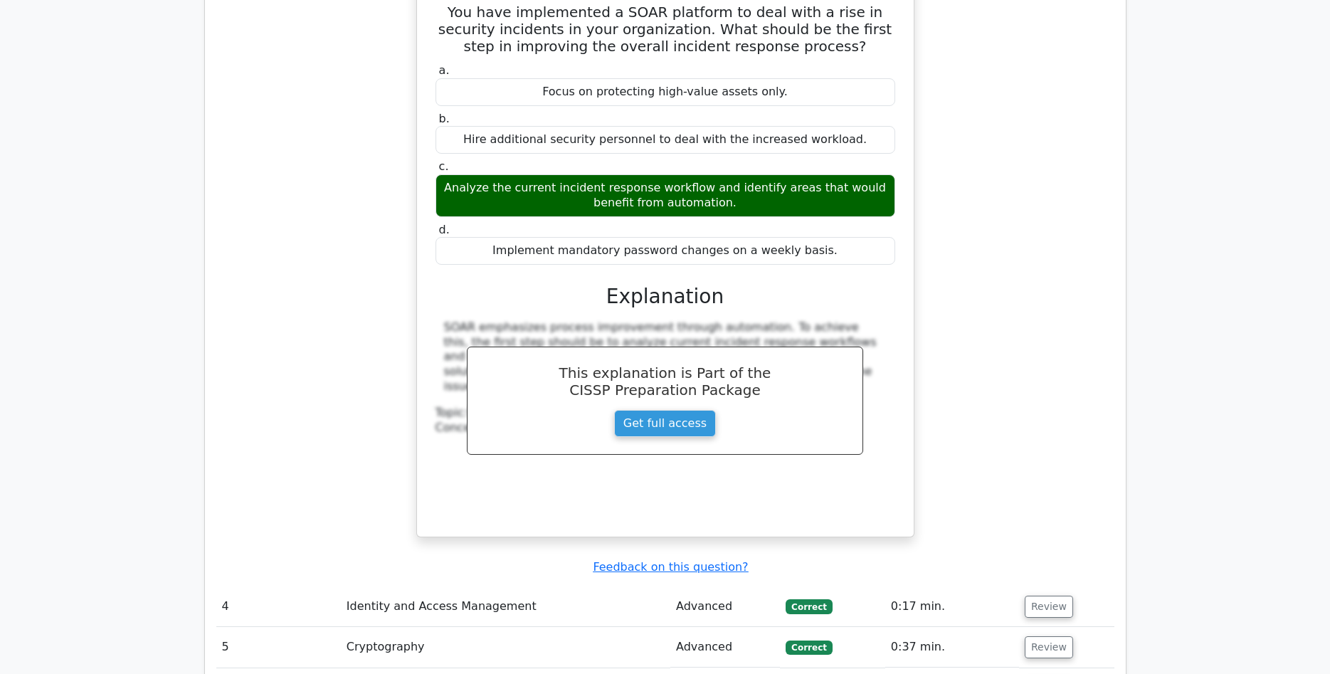
scroll to position [3049, 0]
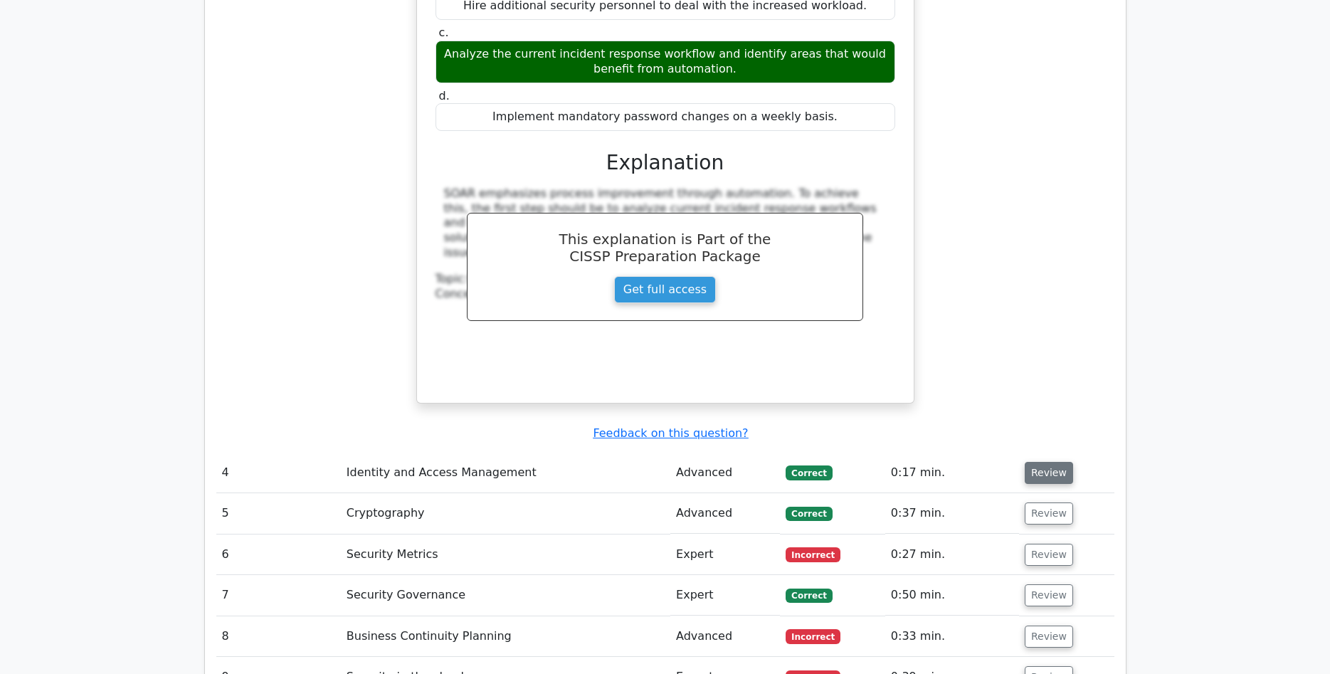
click at [1032, 462] on button "Review" at bounding box center [1049, 473] width 48 height 22
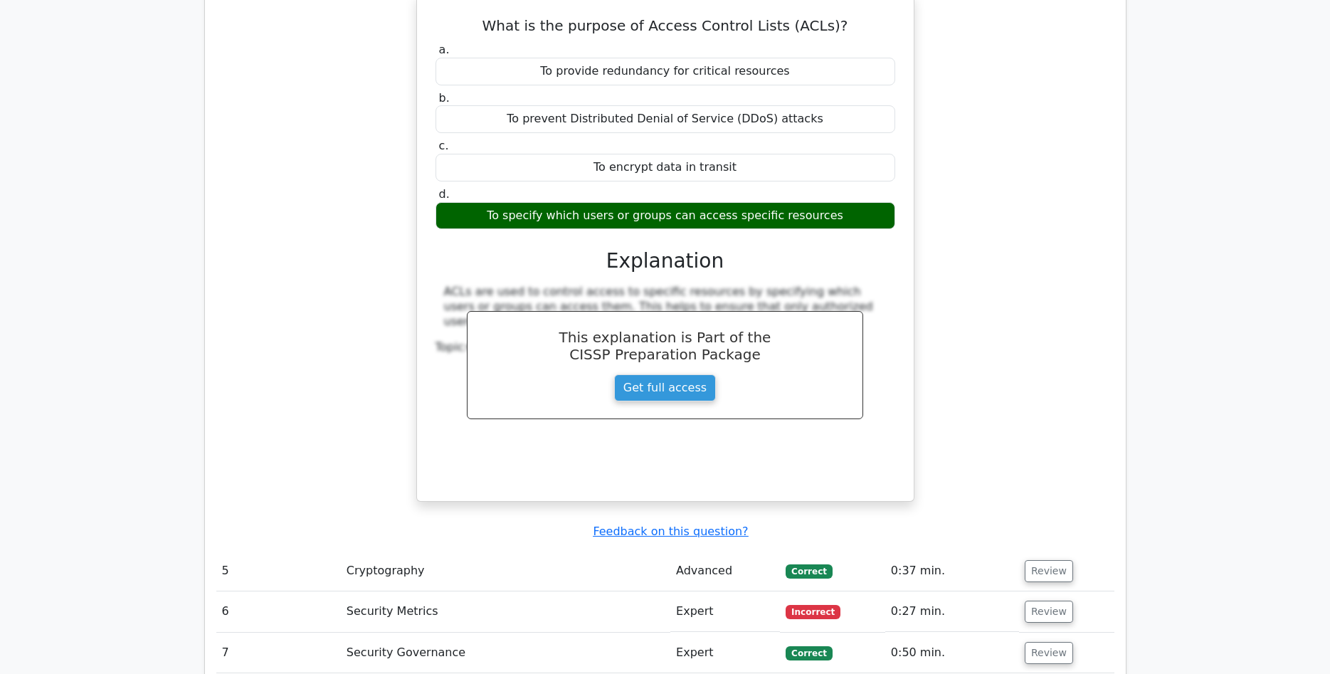
scroll to position [3557, 0]
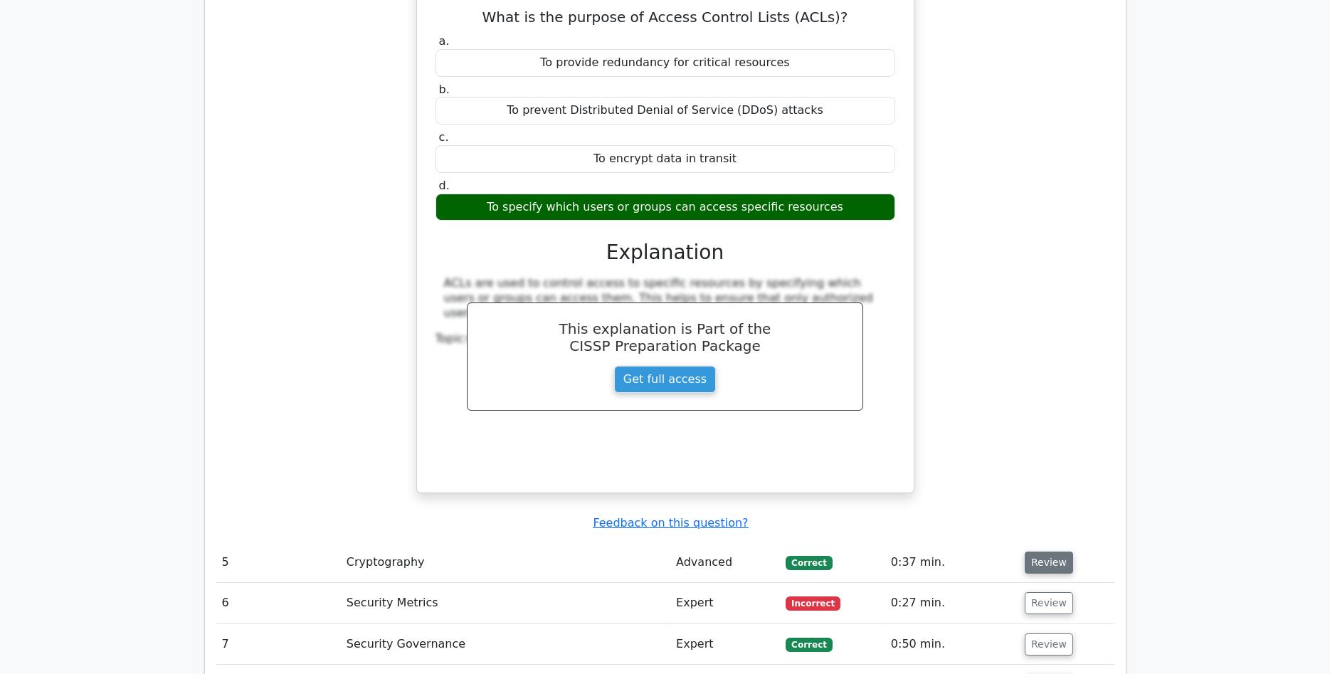
click at [1056, 552] on button "Review" at bounding box center [1049, 563] width 48 height 22
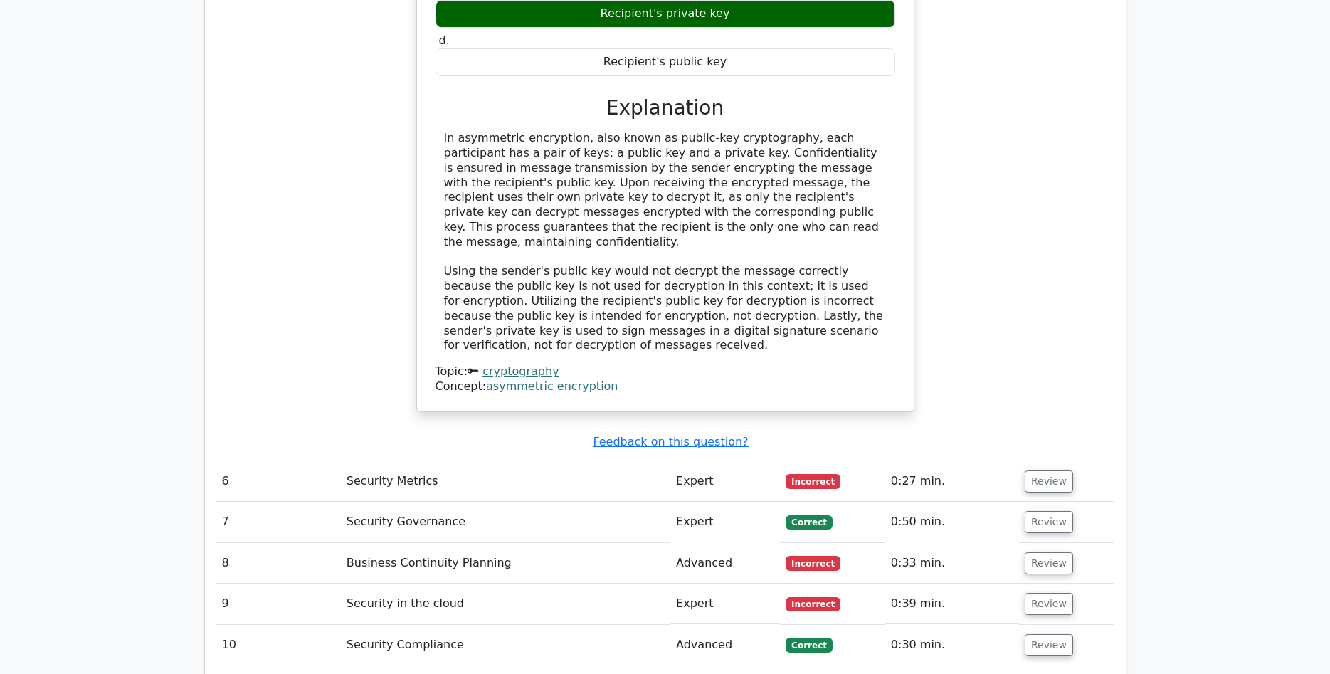
scroll to position [4355, 0]
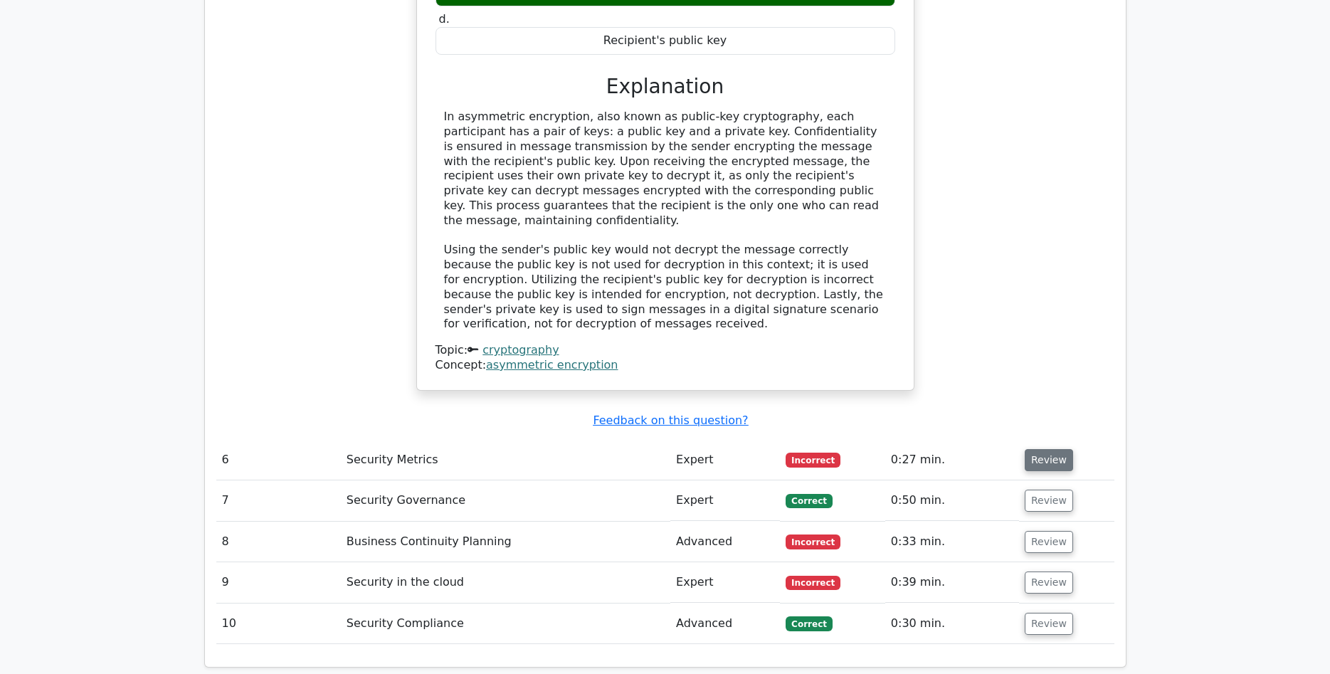
click at [1036, 449] on button "Review" at bounding box center [1049, 460] width 48 height 22
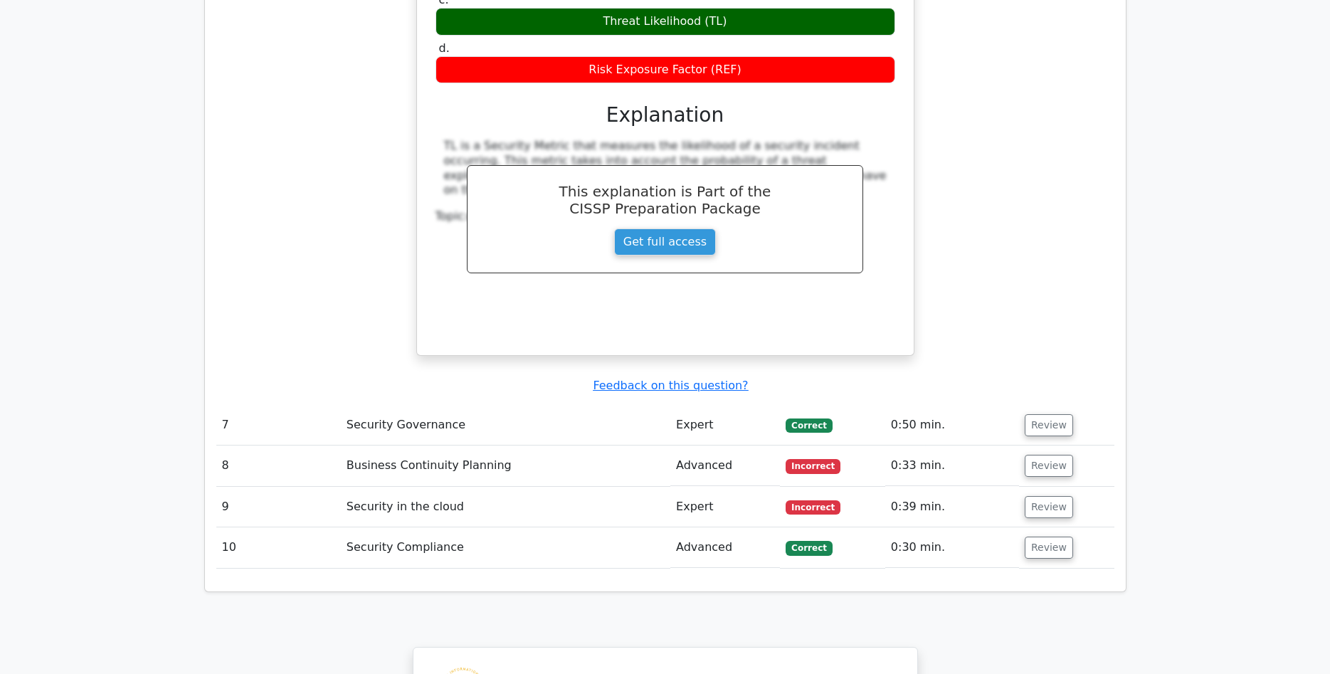
scroll to position [5008, 0]
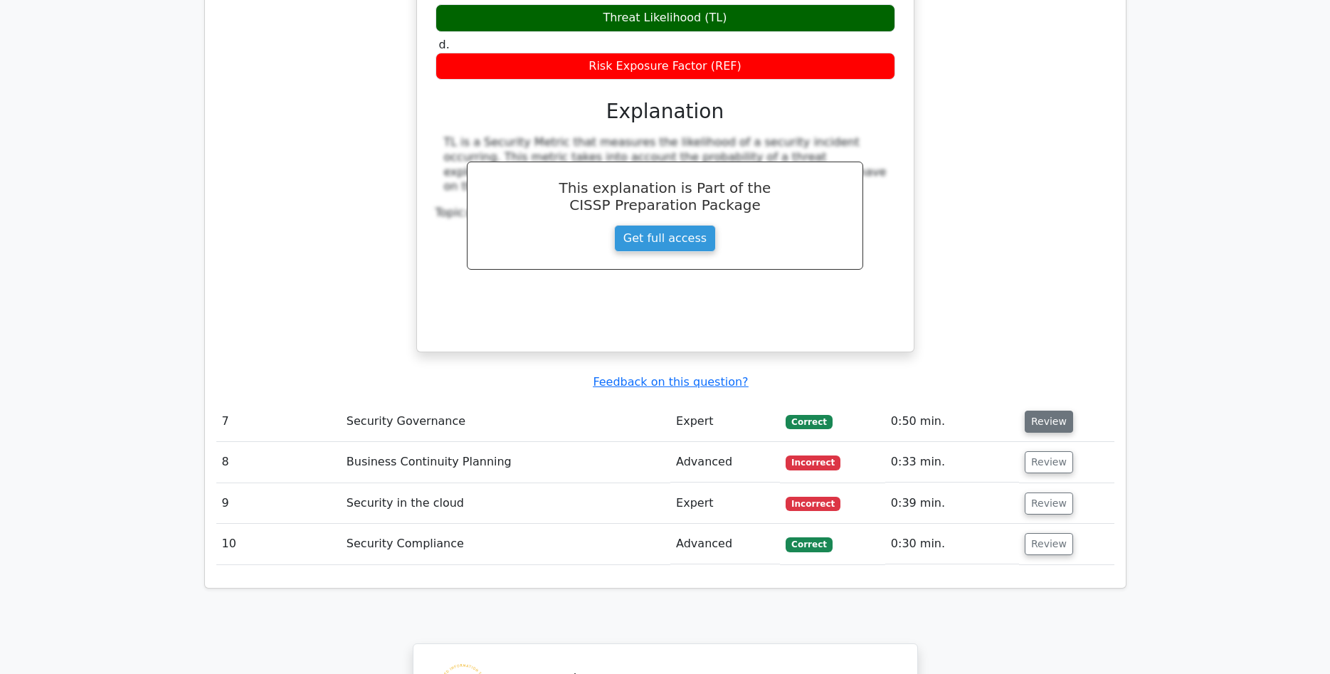
click at [1030, 411] on button "Review" at bounding box center [1049, 422] width 48 height 22
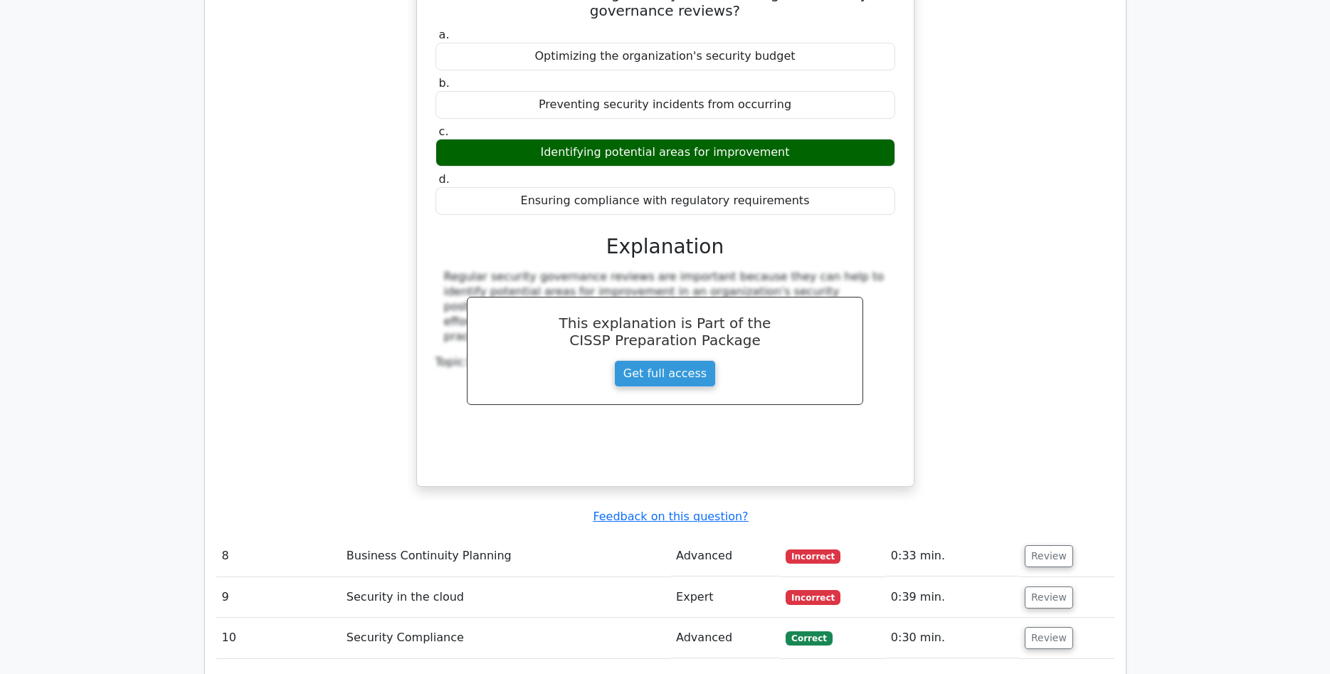
scroll to position [5517, 0]
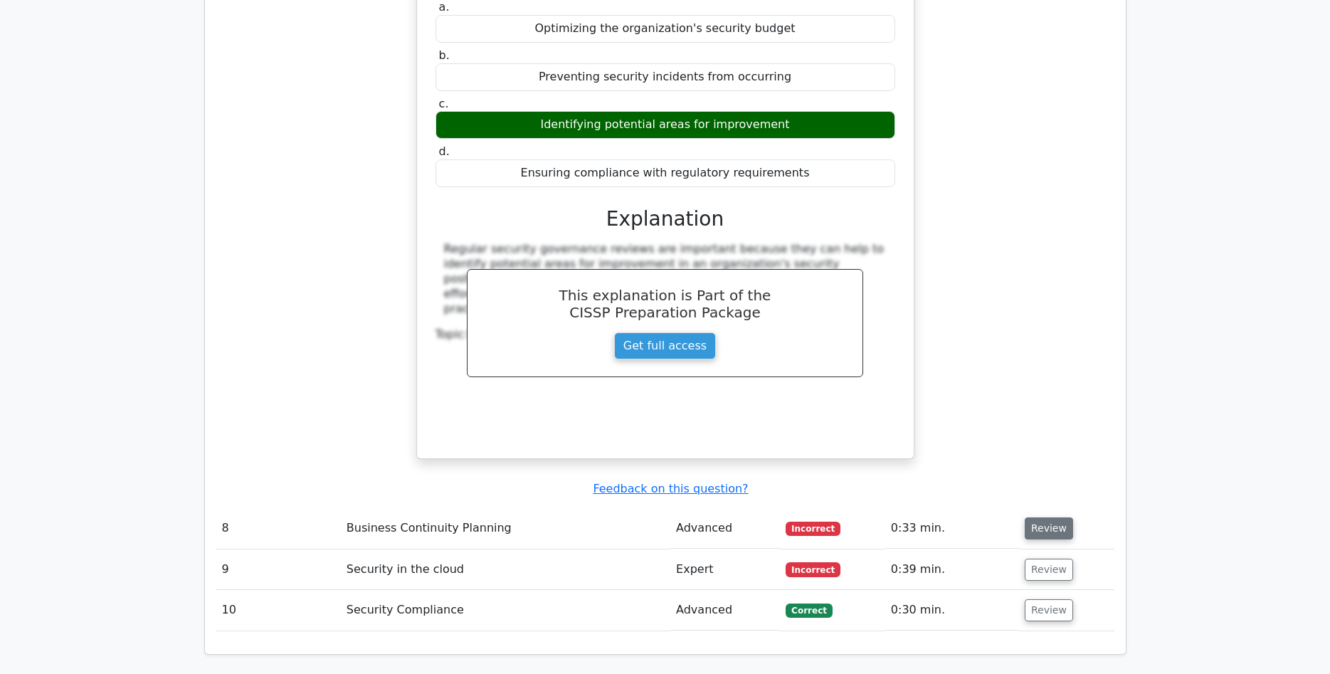
click at [1039, 517] on button "Review" at bounding box center [1049, 528] width 48 height 22
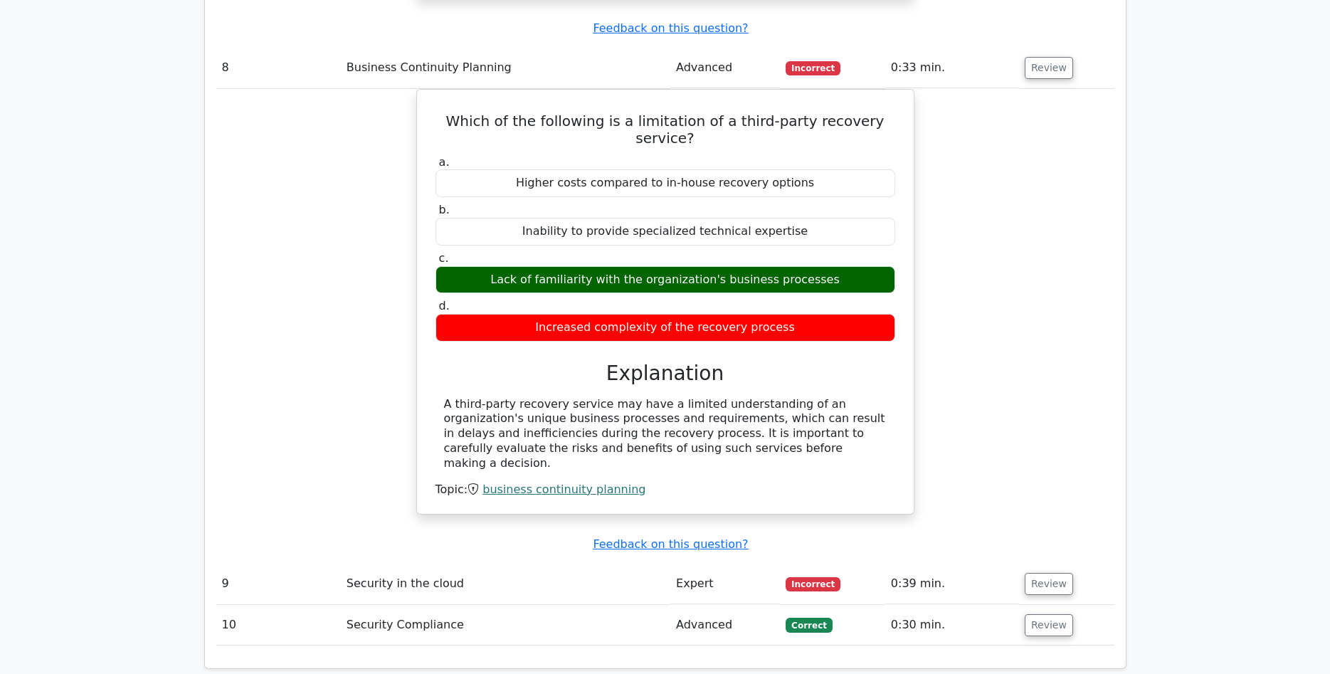
scroll to position [6025, 0]
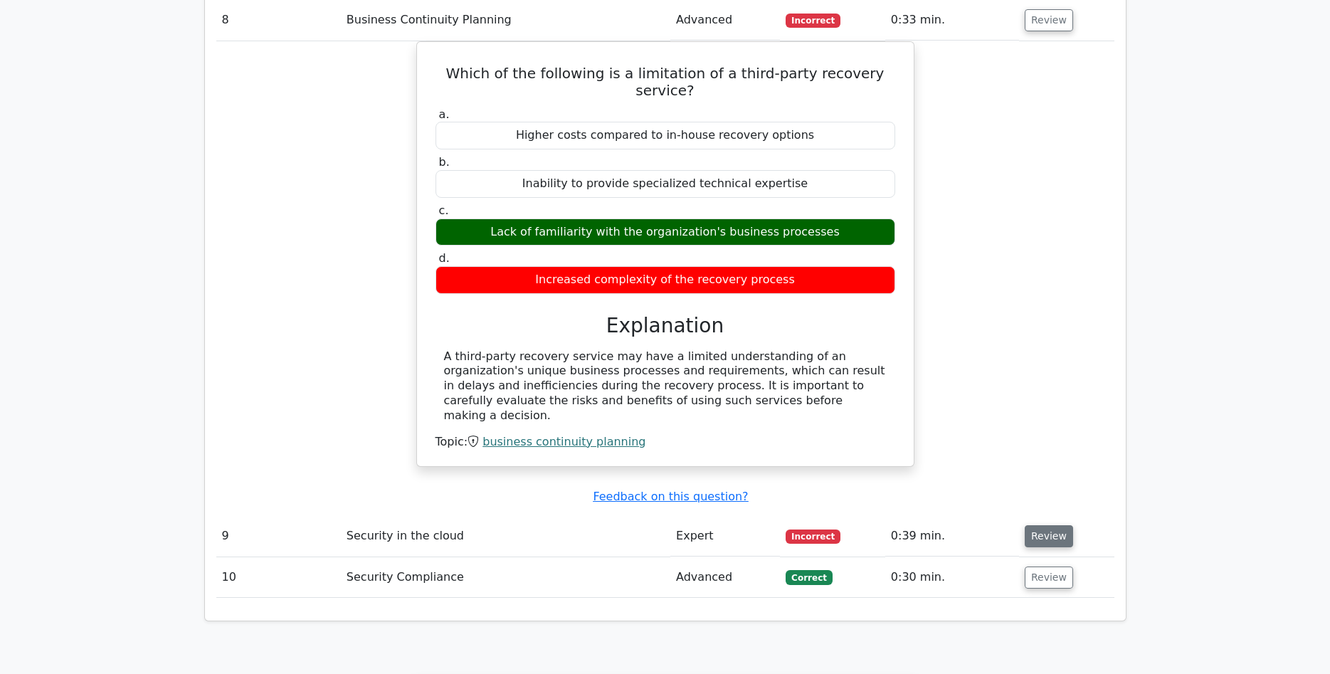
click at [1043, 525] on button "Review" at bounding box center [1049, 536] width 48 height 22
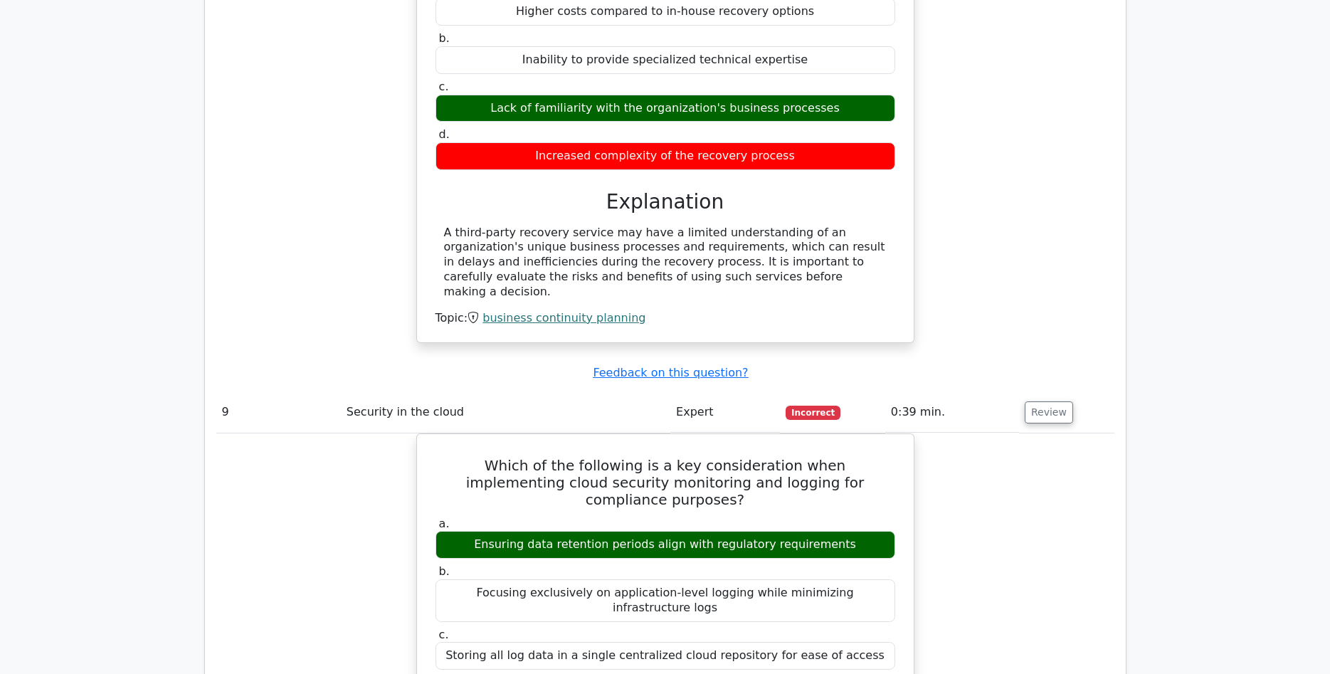
scroll to position [6242, 0]
